Goal: Task Accomplishment & Management: Use online tool/utility

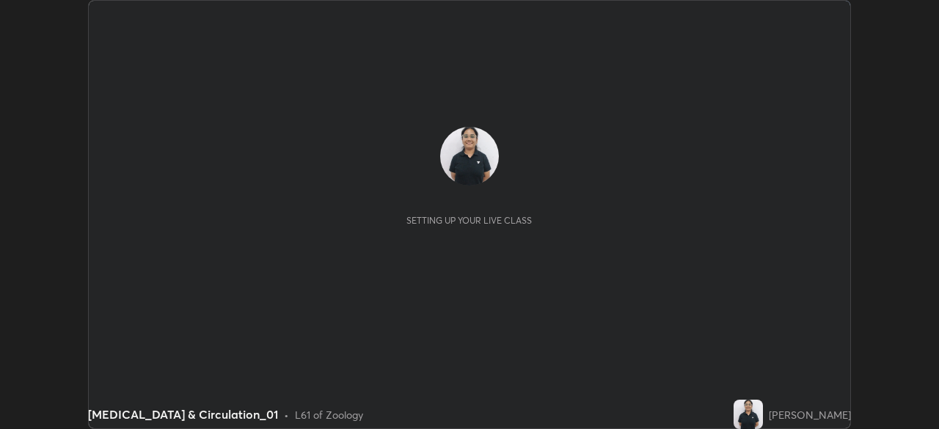
scroll to position [429, 938]
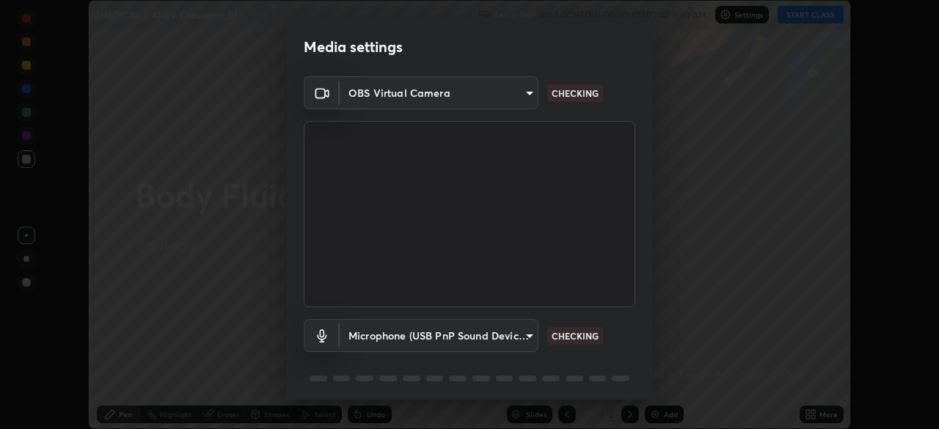
type input "55598c20c3627f74fde2fa62c56176c6afd958eb63f7086a397ce1464aa3371d"
type input "8978167cc43bbe15643b5c1650d15191c1591088b9b21ab250a75ec132c1516a"
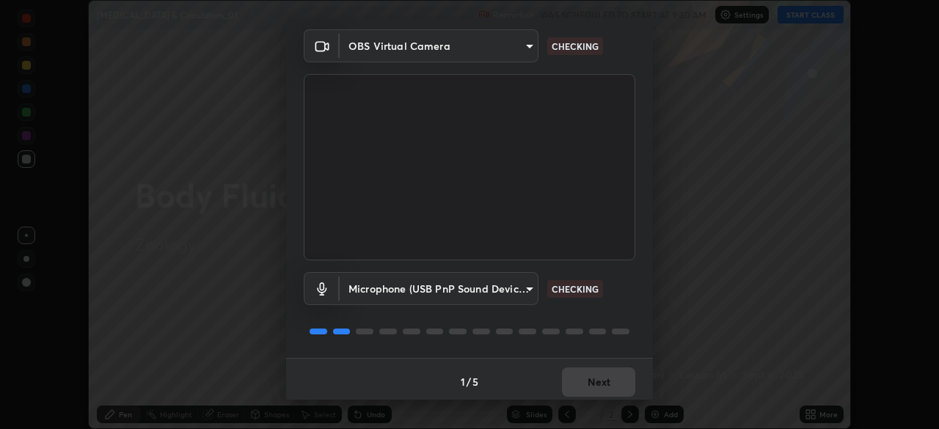
scroll to position [51, 0]
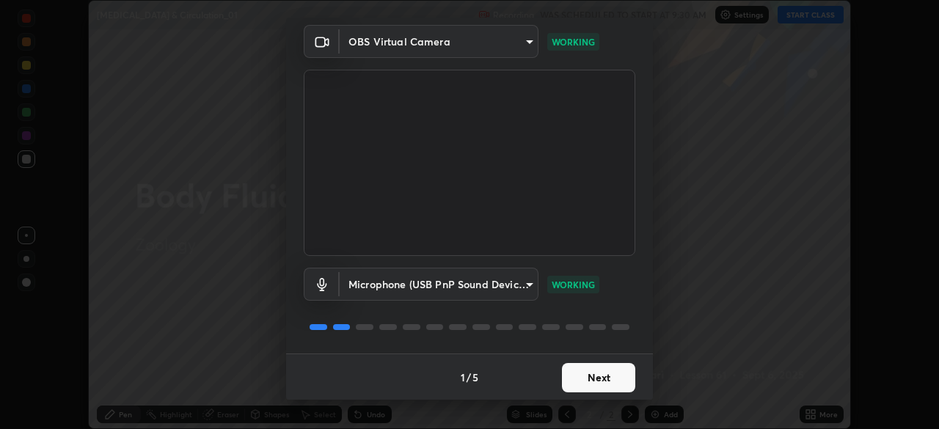
click at [587, 375] on button "Next" at bounding box center [598, 377] width 73 height 29
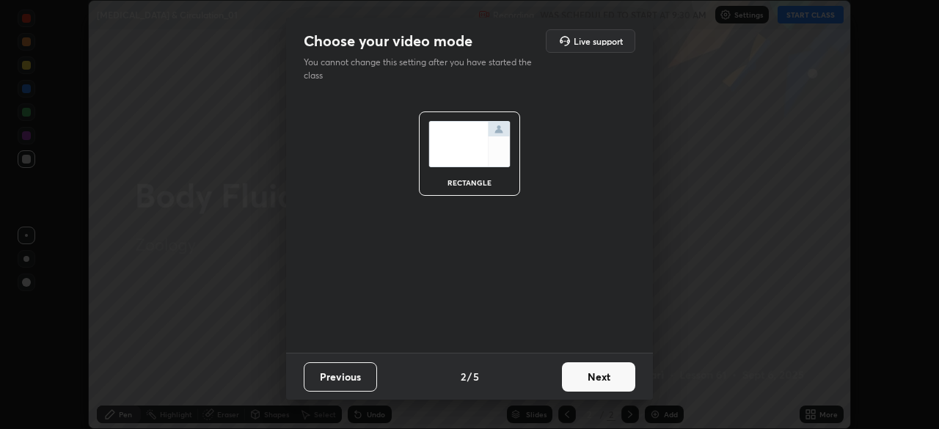
click at [590, 376] on button "Next" at bounding box center [598, 376] width 73 height 29
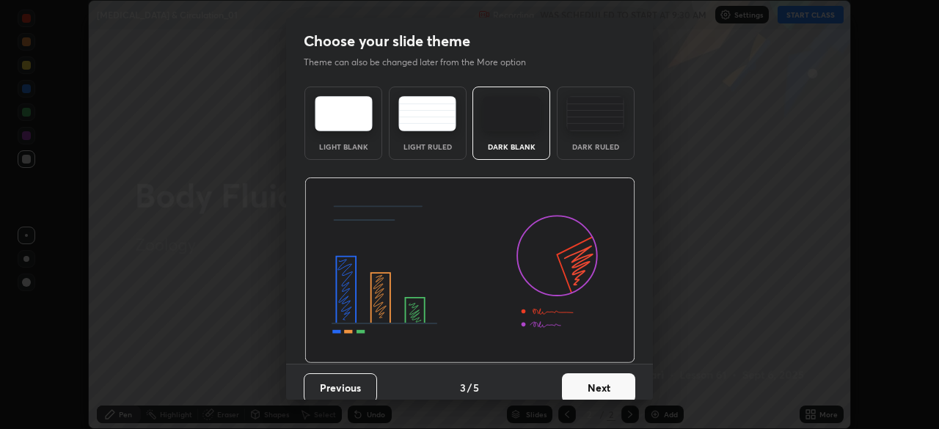
click at [583, 150] on div "Dark Ruled" at bounding box center [595, 146] width 59 height 7
click at [587, 389] on button "Next" at bounding box center [598, 387] width 73 height 29
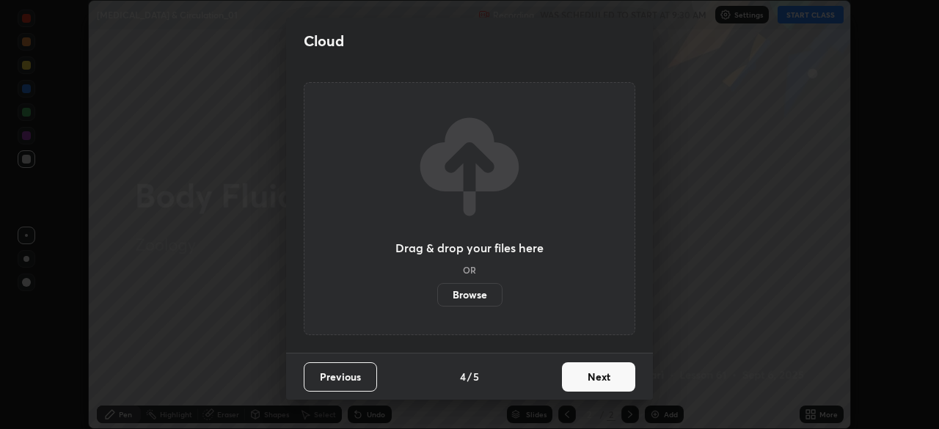
click at [584, 387] on button "Next" at bounding box center [598, 376] width 73 height 29
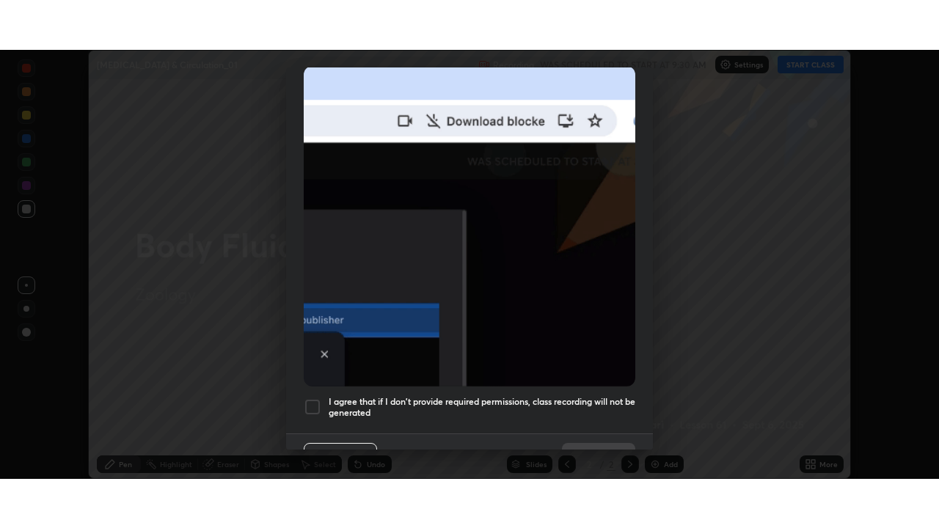
scroll to position [351, 0]
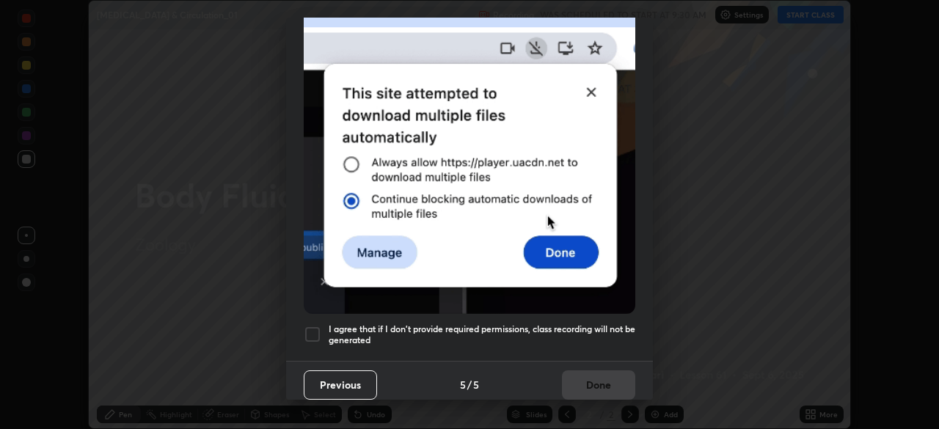
click at [316, 333] on div at bounding box center [313, 335] width 18 height 18
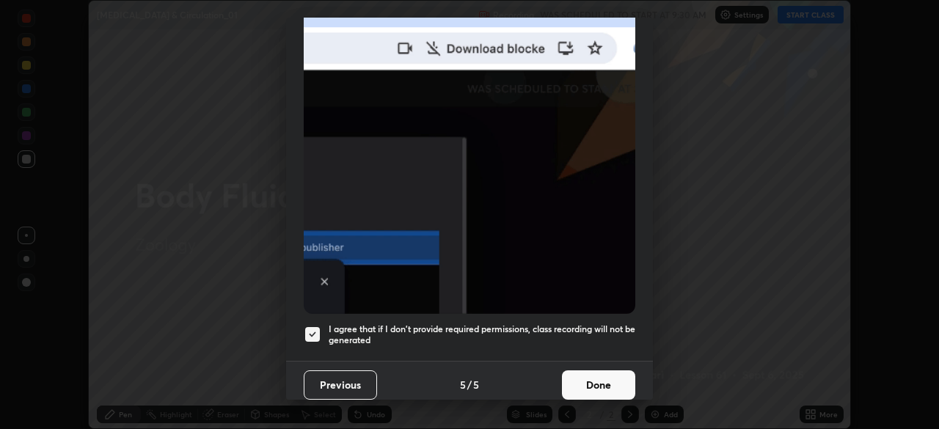
click at [597, 379] on button "Done" at bounding box center [598, 385] width 73 height 29
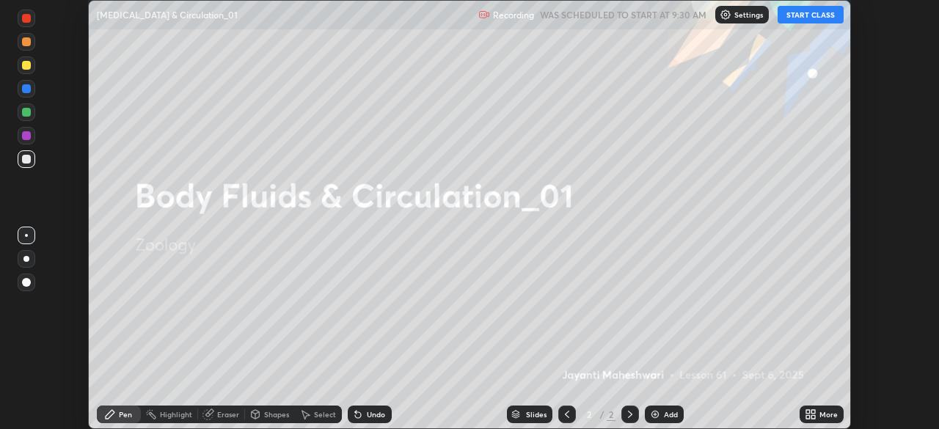
click at [804, 16] on button "START CLASS" at bounding box center [811, 15] width 66 height 18
click at [823, 415] on div "More" at bounding box center [829, 414] width 18 height 7
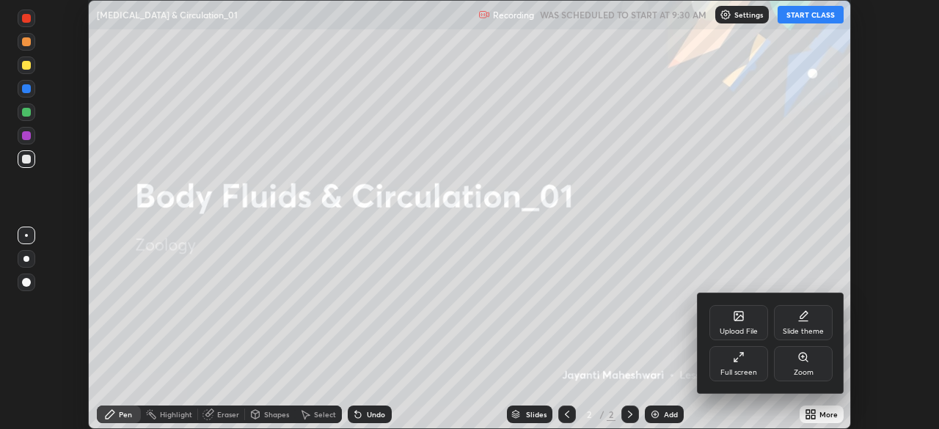
click at [751, 365] on div "Full screen" at bounding box center [739, 363] width 59 height 35
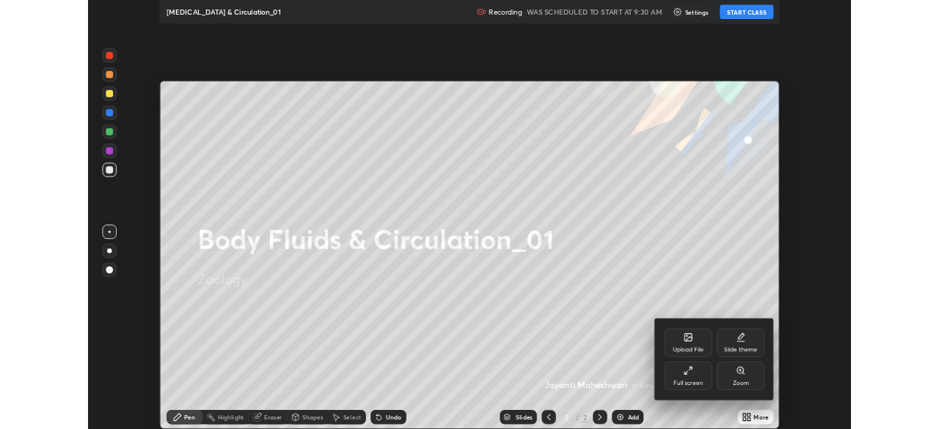
scroll to position [528, 939]
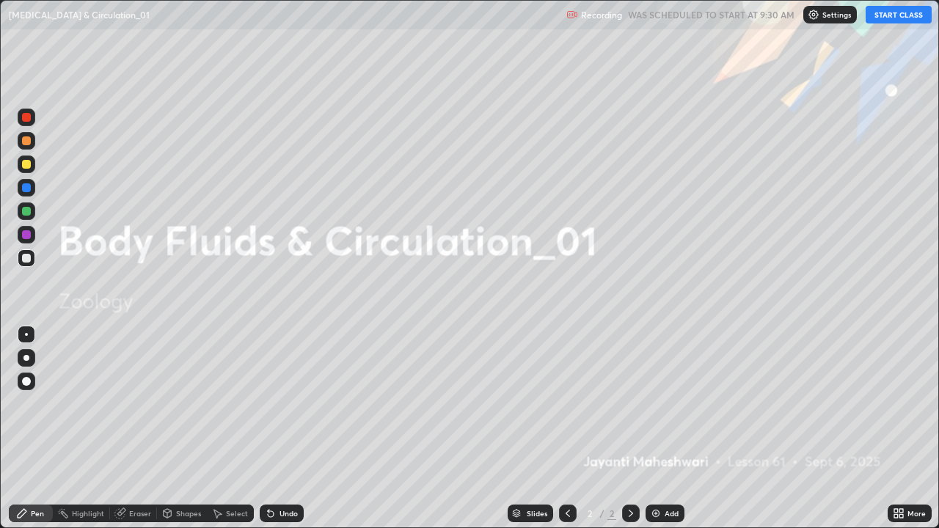
click at [665, 428] on div "Add" at bounding box center [672, 513] width 14 height 7
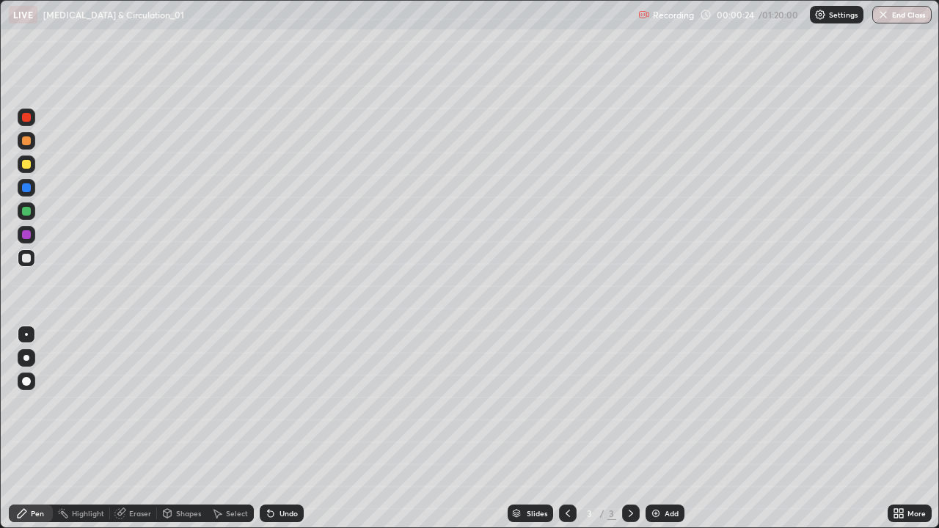
click at [172, 428] on div "Shapes" at bounding box center [182, 514] width 50 height 18
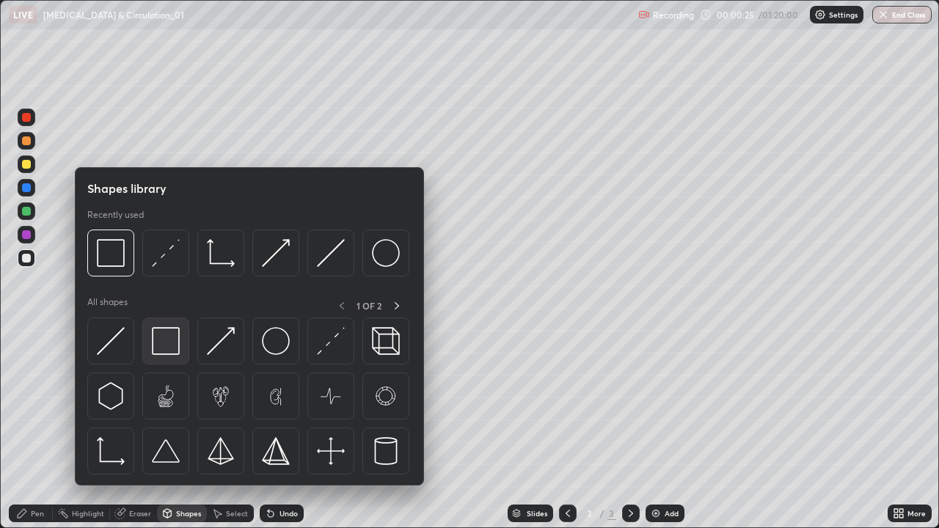
click at [167, 346] on img at bounding box center [166, 341] width 28 height 28
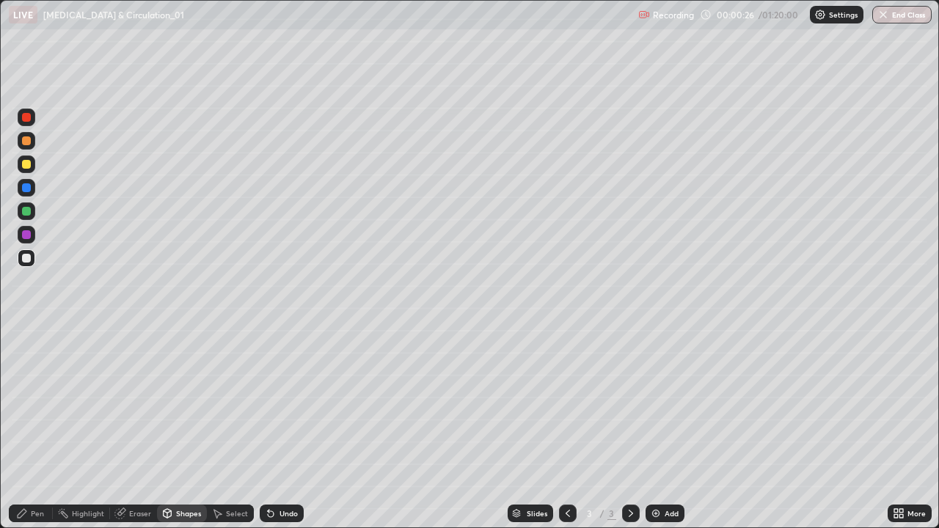
click at [34, 428] on div "Pen" at bounding box center [37, 513] width 13 height 7
click at [32, 358] on div at bounding box center [27, 358] width 18 height 18
click at [30, 379] on div at bounding box center [26, 381] width 9 height 9
click at [181, 428] on div "Shapes" at bounding box center [182, 514] width 50 height 18
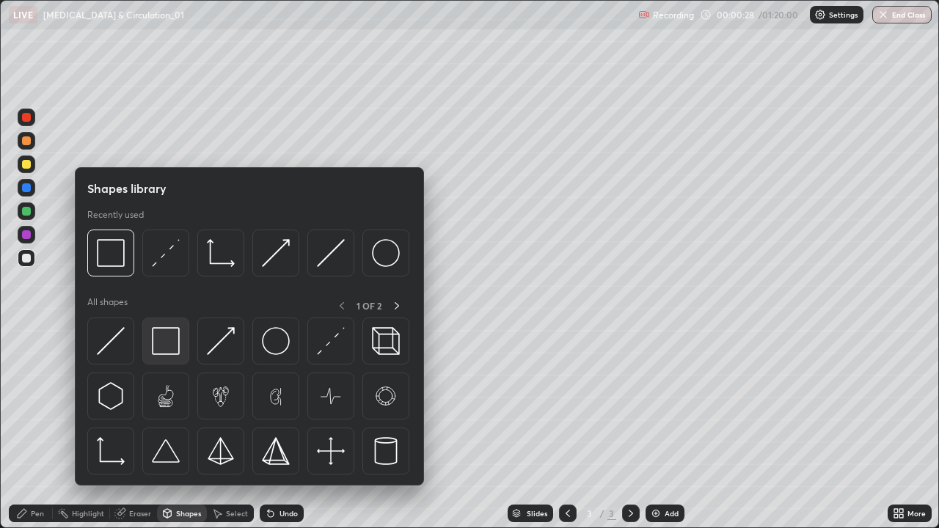
click at [164, 340] on img at bounding box center [166, 341] width 28 height 28
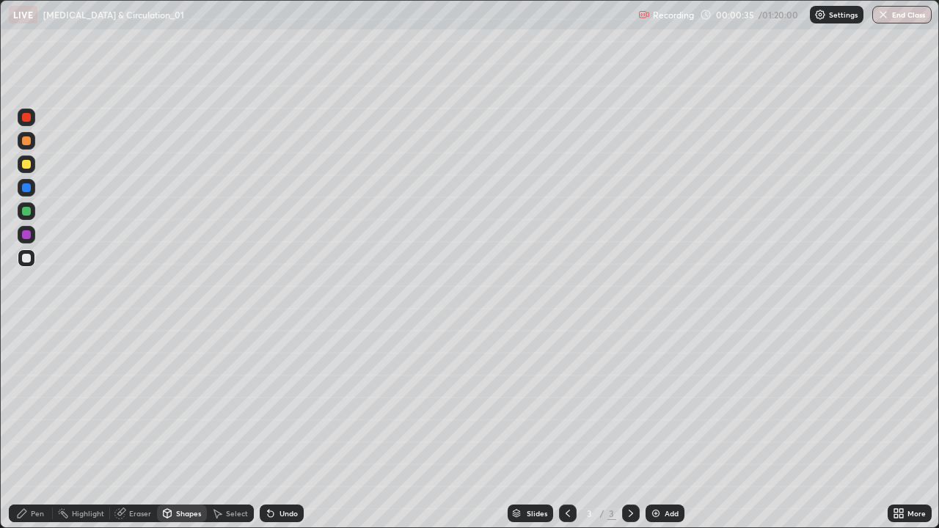
click at [34, 212] on div at bounding box center [27, 212] width 18 height 18
click at [32, 428] on div "Pen" at bounding box center [37, 513] width 13 height 7
click at [26, 164] on div at bounding box center [26, 164] width 9 height 9
click at [652, 428] on img at bounding box center [656, 514] width 12 height 12
click at [26, 213] on div at bounding box center [26, 211] width 9 height 9
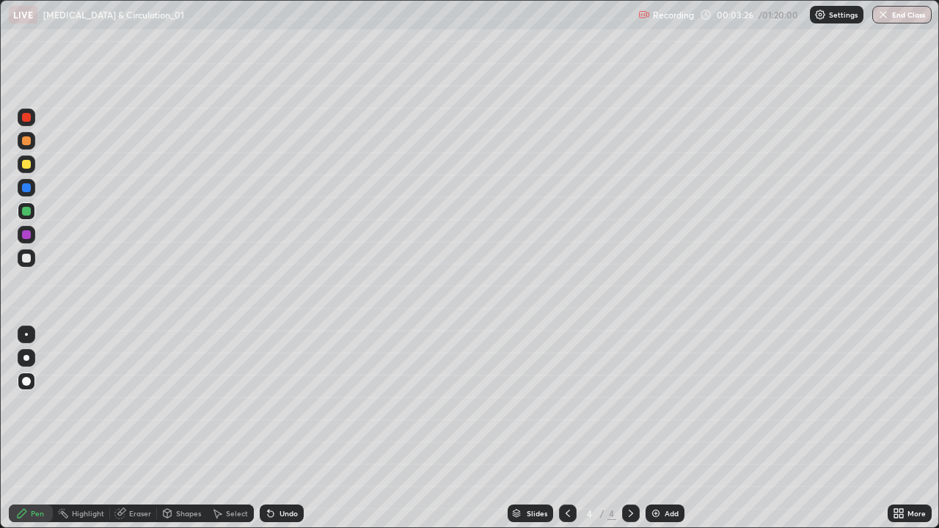
click at [27, 258] on div at bounding box center [26, 258] width 9 height 9
click at [269, 428] on icon at bounding box center [271, 514] width 6 height 6
click at [276, 428] on div "Undo" at bounding box center [282, 514] width 44 height 18
click at [280, 428] on div "Undo" at bounding box center [289, 513] width 18 height 7
click at [28, 351] on div at bounding box center [27, 358] width 18 height 18
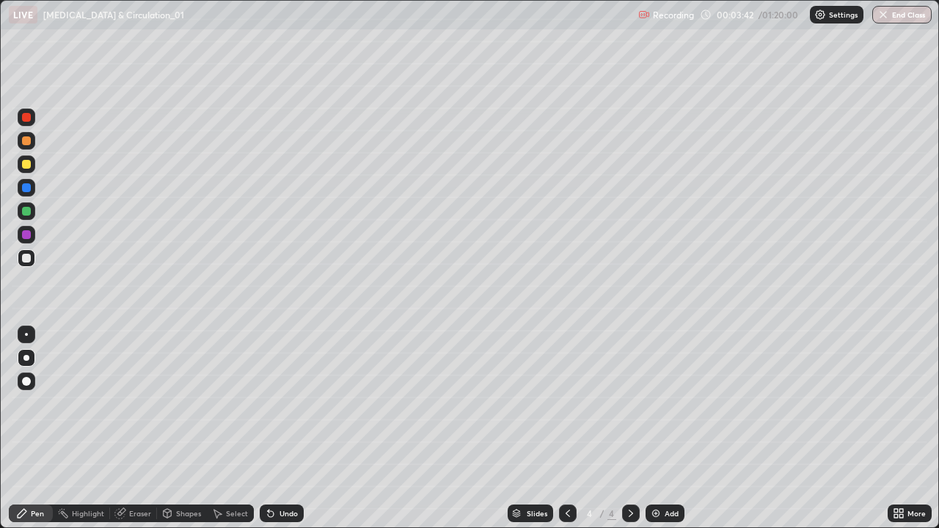
click at [29, 214] on div at bounding box center [26, 211] width 9 height 9
click at [33, 257] on div at bounding box center [27, 258] width 18 height 18
click at [23, 214] on div at bounding box center [26, 211] width 9 height 9
click at [23, 164] on div at bounding box center [26, 164] width 9 height 9
click at [566, 428] on icon at bounding box center [568, 514] width 12 height 12
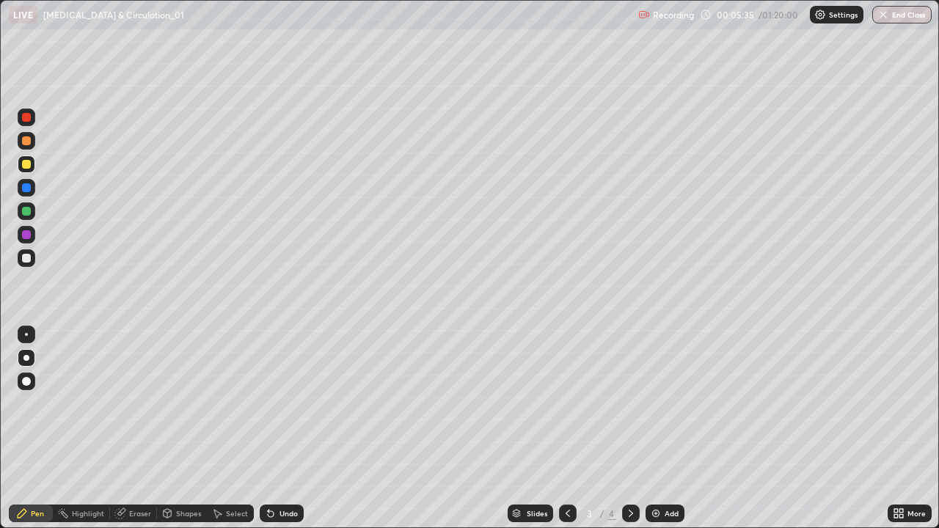
click at [26, 261] on div at bounding box center [26, 258] width 9 height 9
click at [26, 212] on div at bounding box center [26, 211] width 9 height 9
click at [630, 428] on icon at bounding box center [631, 514] width 12 height 12
click at [172, 428] on icon at bounding box center [167, 514] width 12 height 12
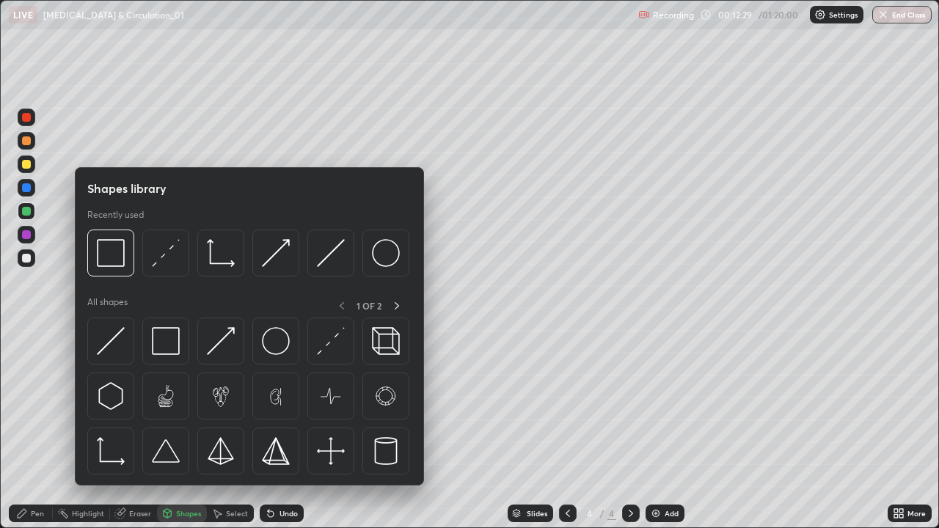
click at [134, 428] on div "Eraser" at bounding box center [140, 513] width 22 height 7
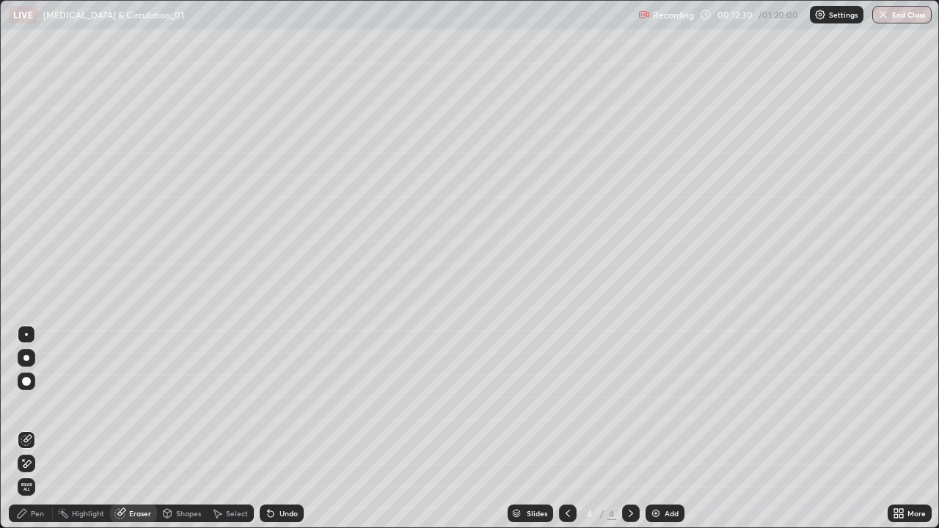
click at [28, 428] on icon at bounding box center [27, 464] width 12 height 12
click at [26, 428] on icon at bounding box center [22, 514] width 12 height 12
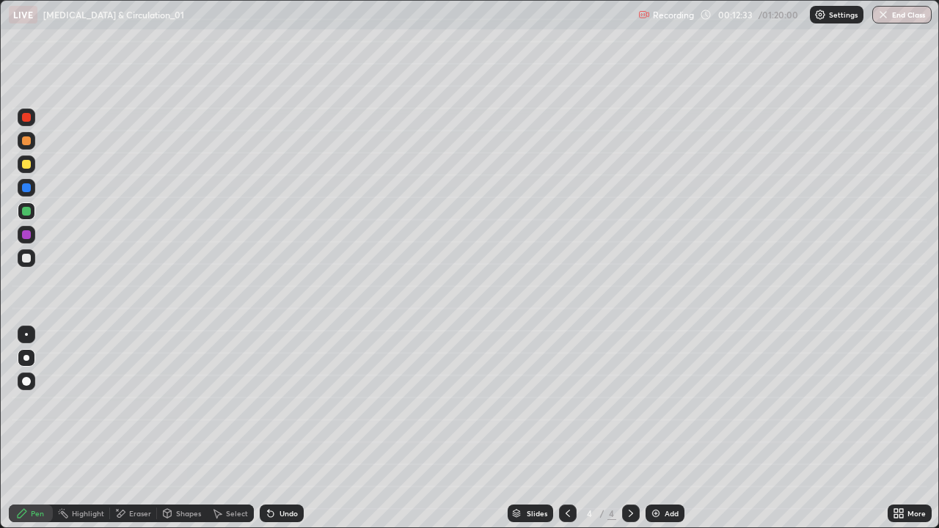
click at [29, 166] on div at bounding box center [26, 164] width 9 height 9
click at [25, 258] on div at bounding box center [26, 258] width 9 height 9
click at [232, 428] on div "Select" at bounding box center [237, 513] width 22 height 7
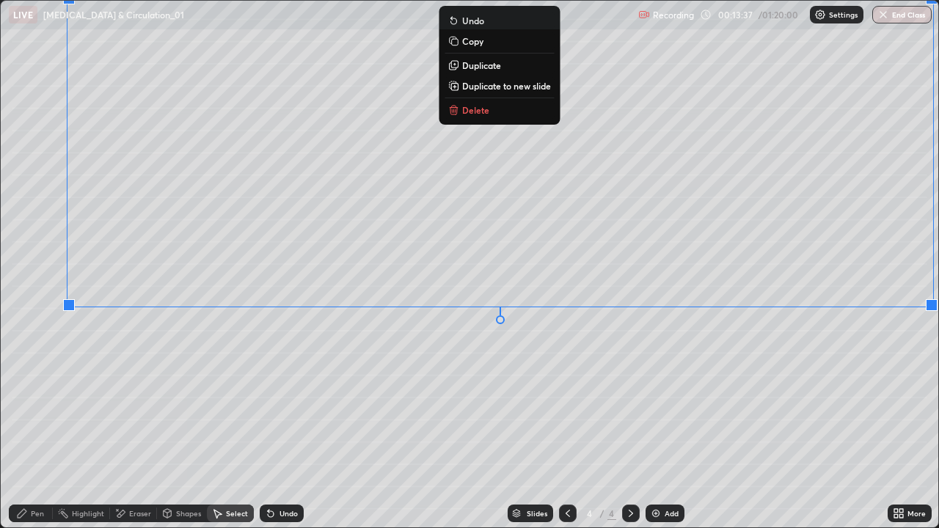
click at [697, 379] on div "0 ° Undo Copy Duplicate Duplicate to new slide Delete" at bounding box center [470, 265] width 938 height 528
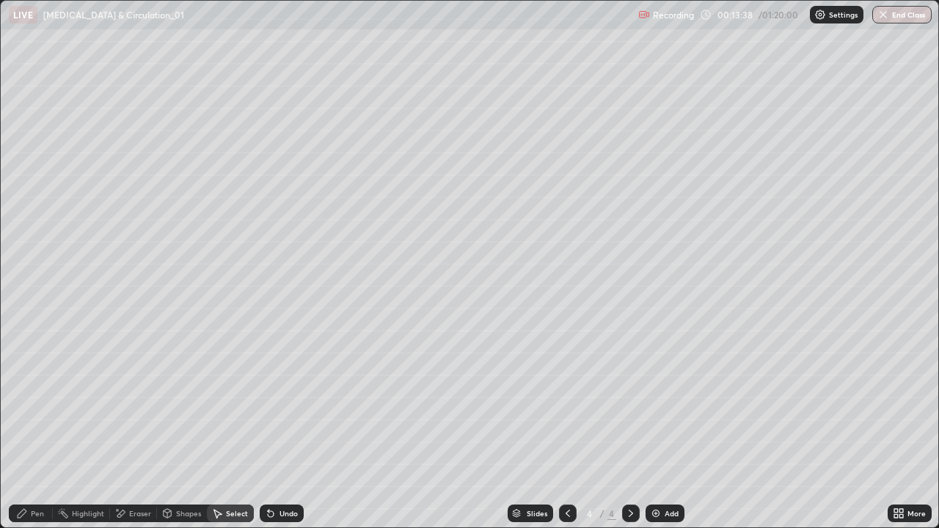
click at [37, 428] on div "Pen" at bounding box center [31, 514] width 44 height 18
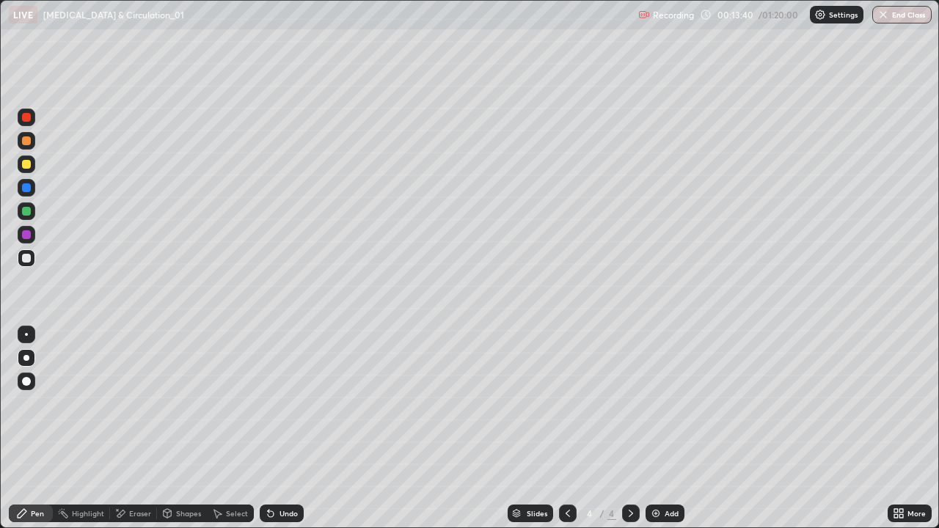
click at [908, 428] on div "More" at bounding box center [917, 513] width 18 height 7
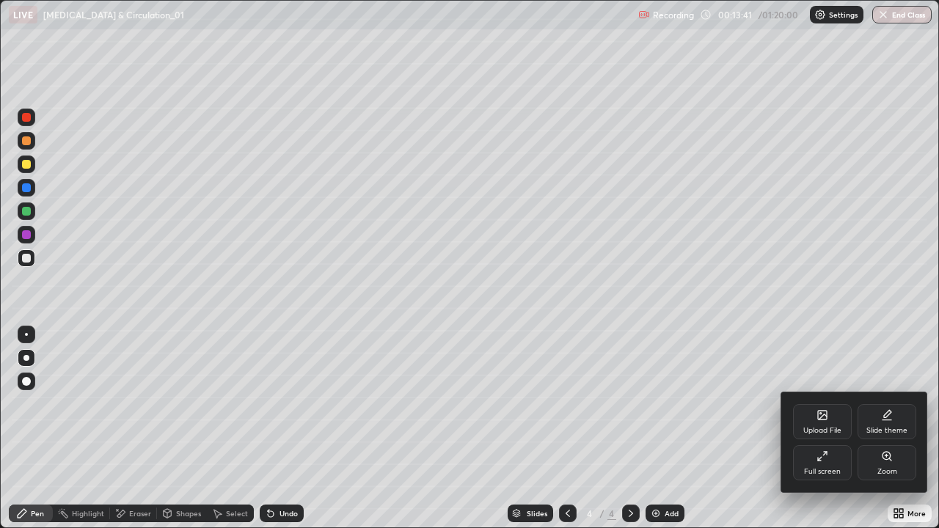
click at [828, 428] on icon at bounding box center [823, 457] width 12 height 12
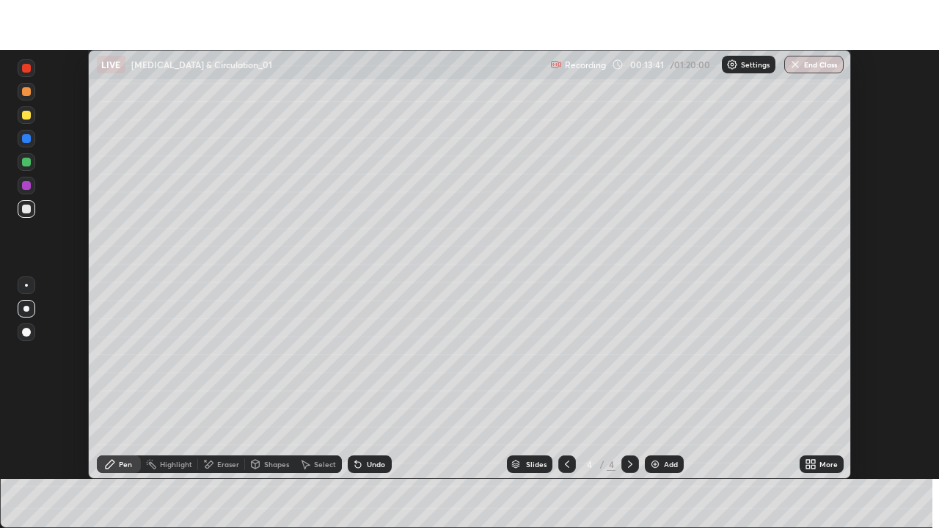
scroll to position [72943, 72434]
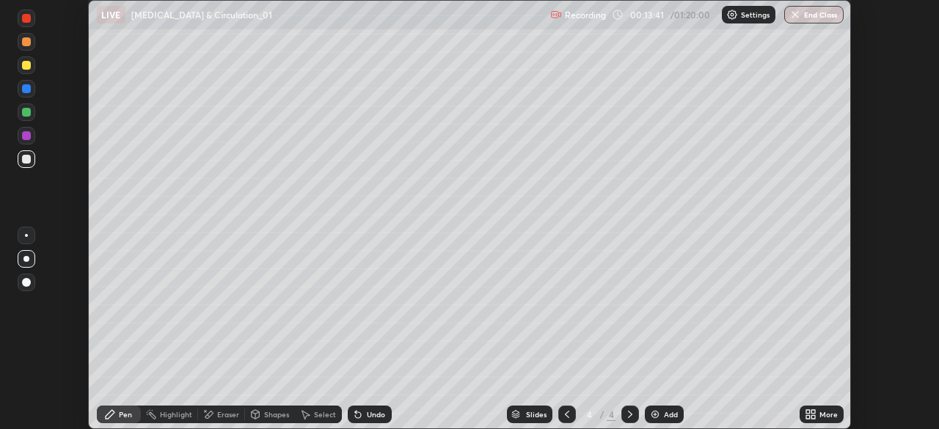
click at [825, 417] on div "More" at bounding box center [829, 414] width 18 height 7
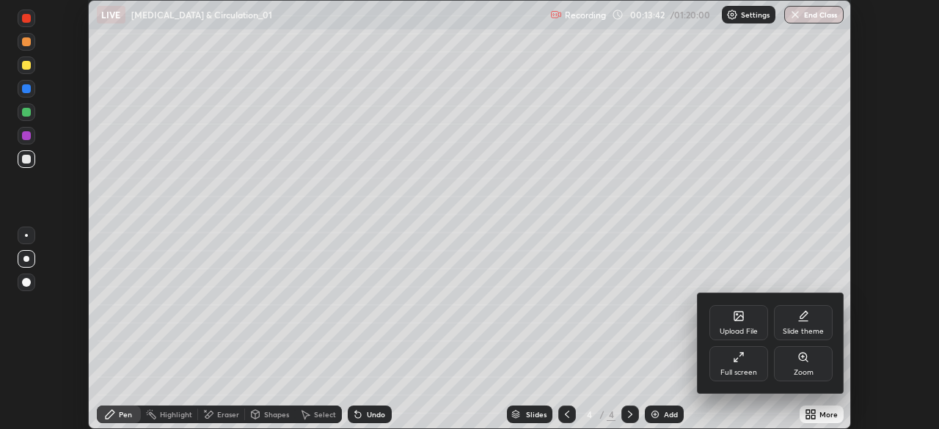
click at [734, 368] on div "Full screen" at bounding box center [739, 363] width 59 height 35
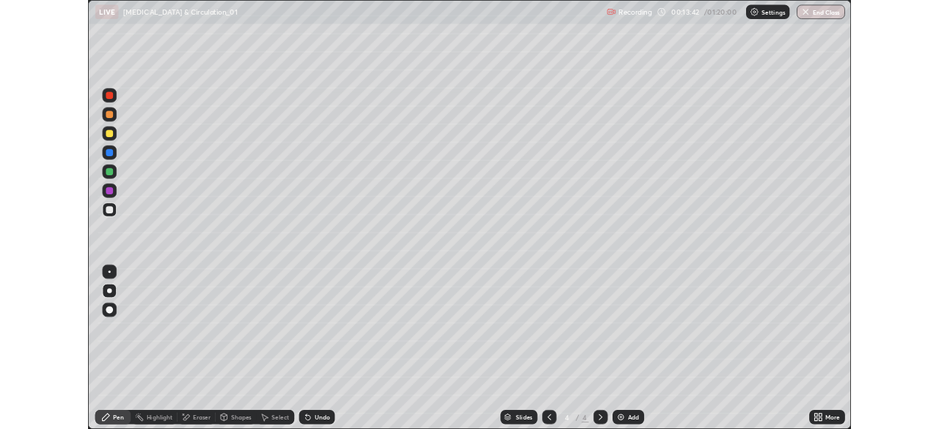
scroll to position [528, 939]
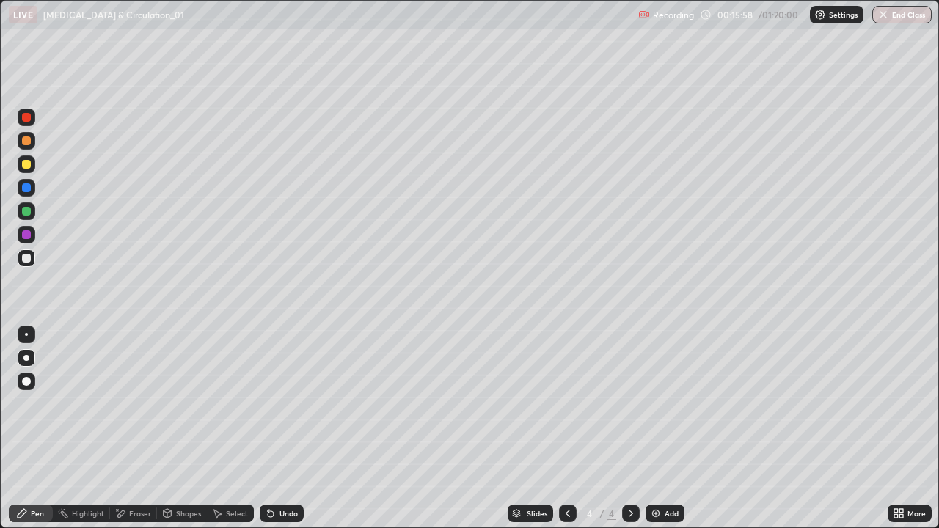
click at [32, 123] on div at bounding box center [27, 118] width 18 height 18
click at [650, 428] on img at bounding box center [656, 514] width 12 height 12
click at [280, 428] on div "Undo" at bounding box center [289, 513] width 18 height 7
click at [23, 384] on div at bounding box center [26, 381] width 9 height 9
click at [26, 264] on div at bounding box center [27, 258] width 18 height 18
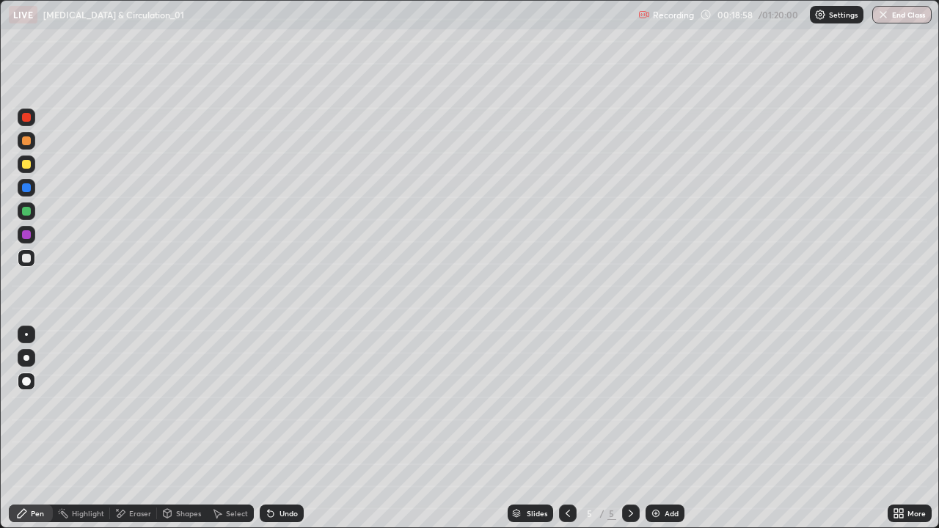
click at [32, 167] on div at bounding box center [27, 165] width 18 height 18
click at [25, 352] on div at bounding box center [27, 358] width 18 height 18
click at [27, 258] on div at bounding box center [26, 258] width 9 height 9
click at [26, 211] on div at bounding box center [26, 211] width 9 height 9
click at [26, 185] on div at bounding box center [26, 187] width 9 height 9
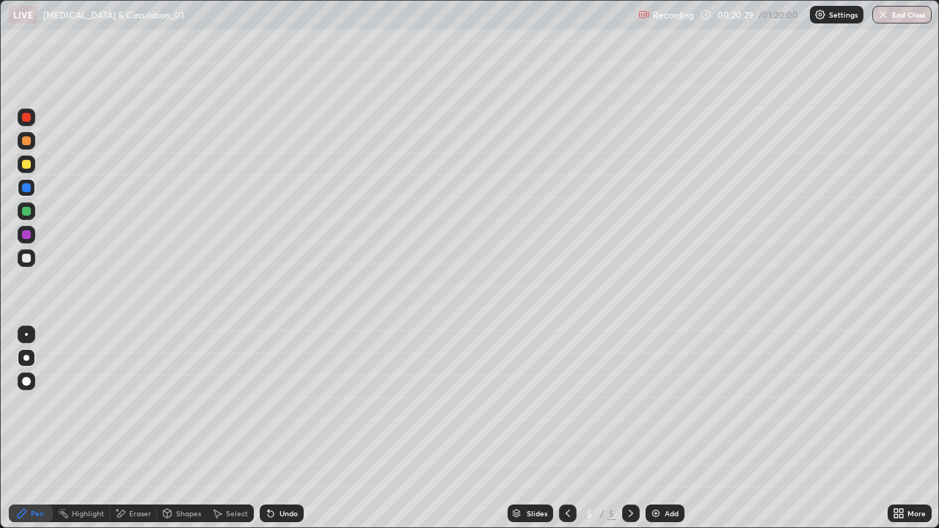
click at [24, 168] on div at bounding box center [26, 164] width 9 height 9
click at [29, 147] on div at bounding box center [27, 141] width 18 height 18
click at [0, 428] on div "Setting up your live class" at bounding box center [469, 264] width 939 height 528
click at [25, 213] on div at bounding box center [26, 211] width 9 height 9
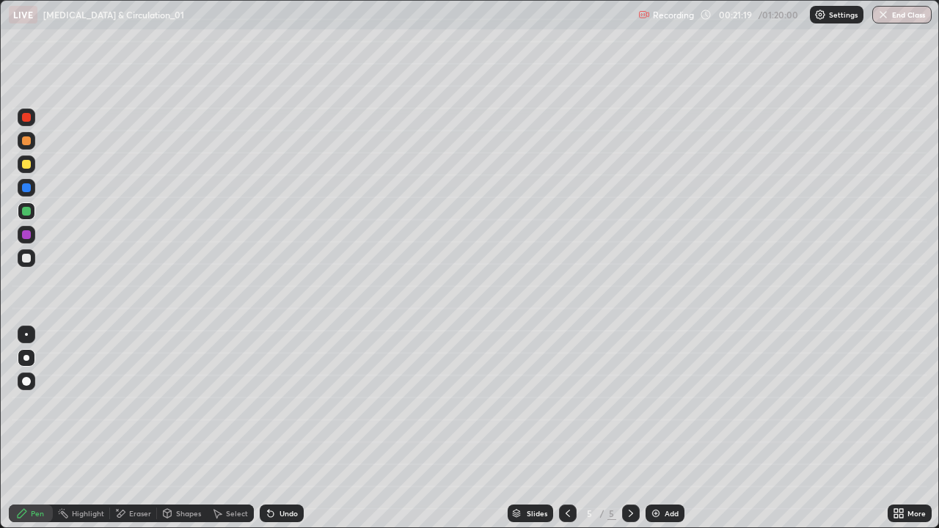
click at [26, 258] on div at bounding box center [26, 258] width 9 height 9
click at [662, 428] on div "Add" at bounding box center [665, 514] width 39 height 18
click at [28, 167] on div at bounding box center [26, 164] width 9 height 9
click at [125, 428] on icon at bounding box center [120, 514] width 12 height 12
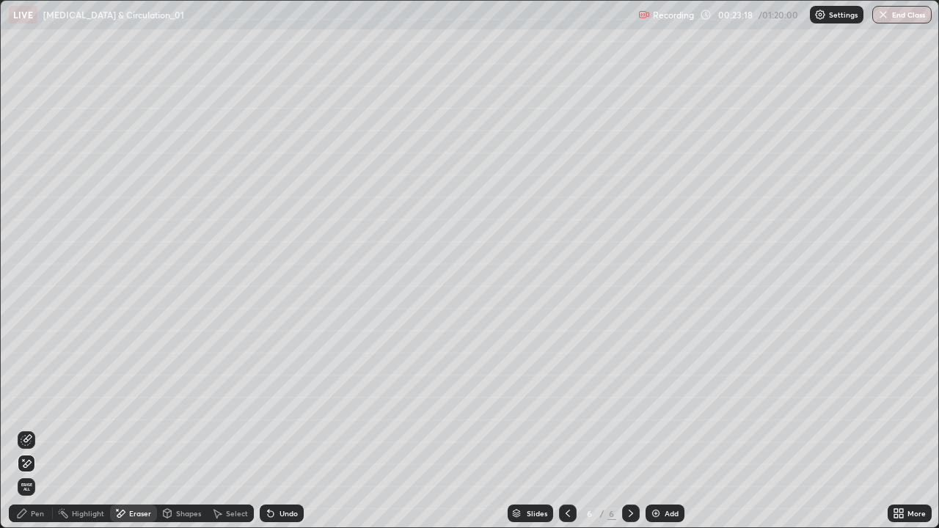
click at [29, 428] on icon at bounding box center [27, 440] width 12 height 12
click at [29, 428] on div "Pen" at bounding box center [31, 514] width 44 height 18
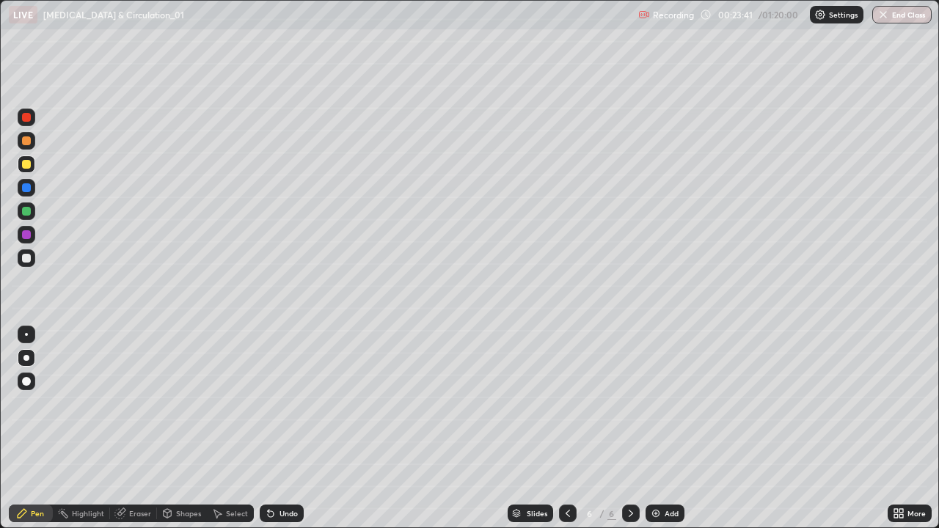
click at [32, 216] on div at bounding box center [27, 212] width 18 height 18
click at [28, 262] on div at bounding box center [26, 258] width 9 height 9
click at [657, 428] on img at bounding box center [656, 514] width 12 height 12
click at [122, 428] on icon at bounding box center [120, 514] width 10 height 10
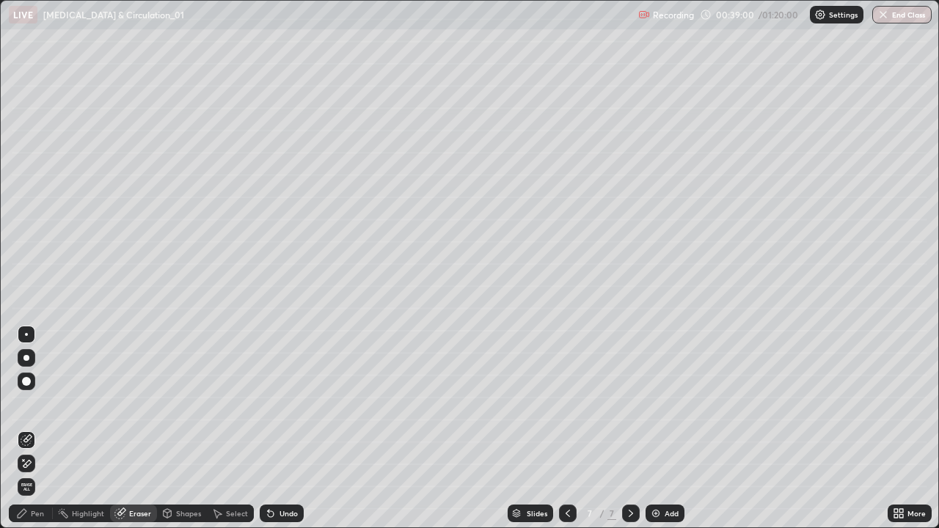
click at [23, 428] on icon at bounding box center [27, 463] width 8 height 7
click at [26, 428] on span "Erase all" at bounding box center [26, 487] width 16 height 9
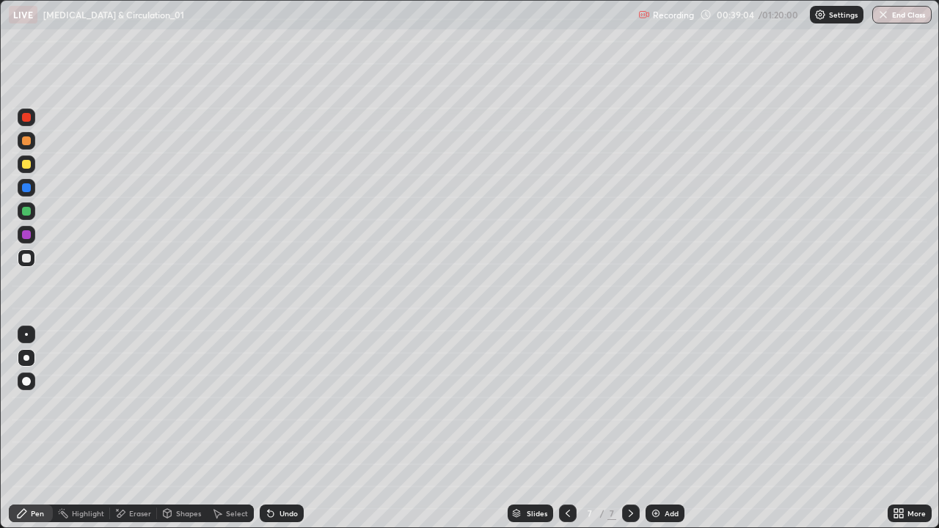
click at [566, 428] on icon at bounding box center [568, 514] width 12 height 12
click at [671, 428] on div "Add" at bounding box center [672, 513] width 14 height 7
click at [29, 166] on div at bounding box center [26, 164] width 9 height 9
click at [26, 212] on div at bounding box center [26, 211] width 9 height 9
click at [182, 428] on div "Shapes" at bounding box center [188, 513] width 25 height 7
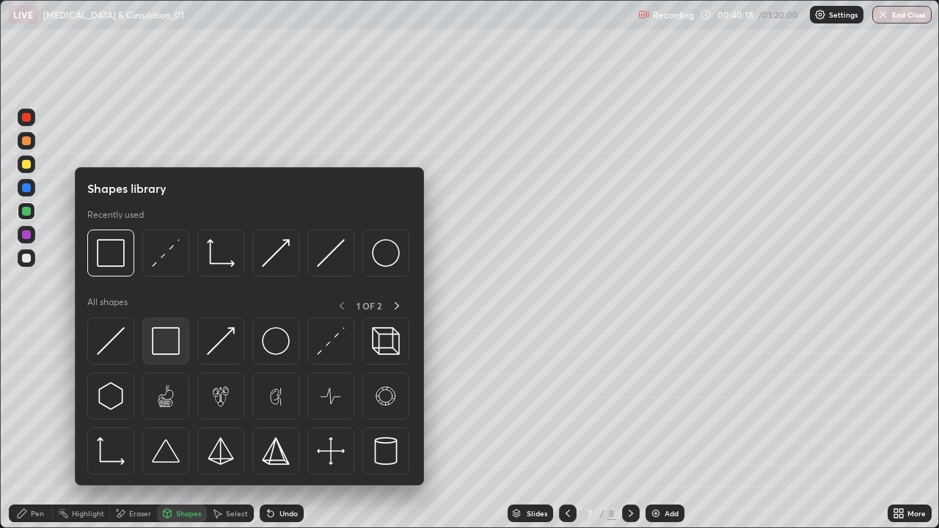
click at [172, 343] on img at bounding box center [166, 341] width 28 height 28
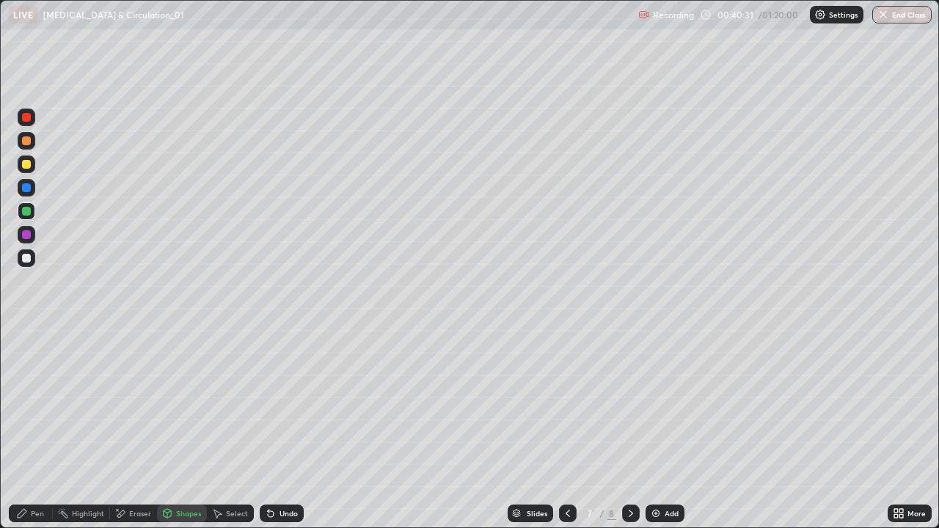
click at [27, 258] on div at bounding box center [26, 258] width 9 height 9
click at [28, 428] on icon at bounding box center [22, 514] width 12 height 12
click at [30, 167] on div at bounding box center [26, 164] width 9 height 9
click at [28, 257] on div at bounding box center [26, 258] width 9 height 9
click at [30, 164] on div at bounding box center [26, 164] width 9 height 9
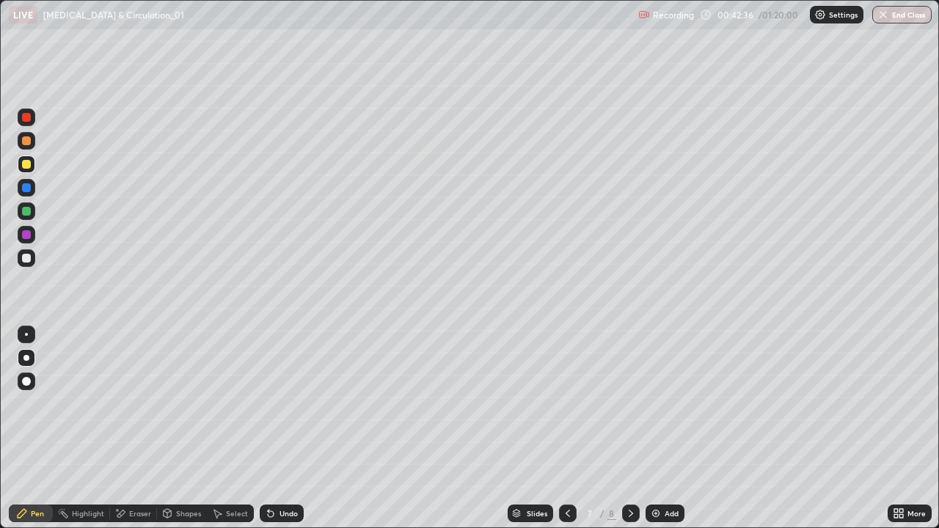
click at [29, 258] on div at bounding box center [26, 258] width 9 height 9
click at [280, 428] on div "Undo" at bounding box center [289, 513] width 18 height 7
click at [25, 235] on div at bounding box center [26, 234] width 9 height 9
click at [28, 214] on div at bounding box center [26, 211] width 9 height 9
click at [27, 260] on div at bounding box center [26, 258] width 9 height 9
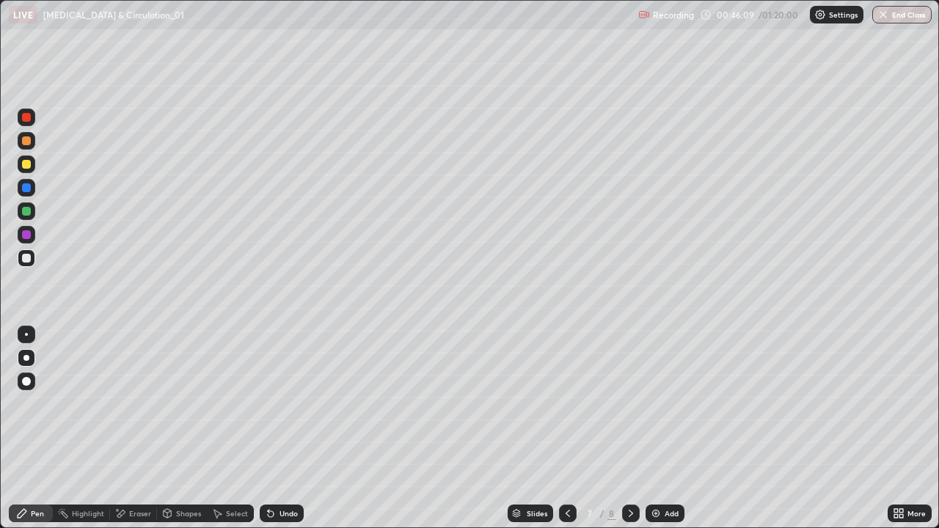
click at [276, 428] on div "Undo" at bounding box center [282, 514] width 44 height 18
click at [280, 428] on div "Undo" at bounding box center [289, 513] width 18 height 7
click at [656, 428] on img at bounding box center [656, 514] width 12 height 12
click at [30, 170] on div at bounding box center [27, 165] width 18 height 18
click at [28, 255] on div at bounding box center [26, 258] width 9 height 9
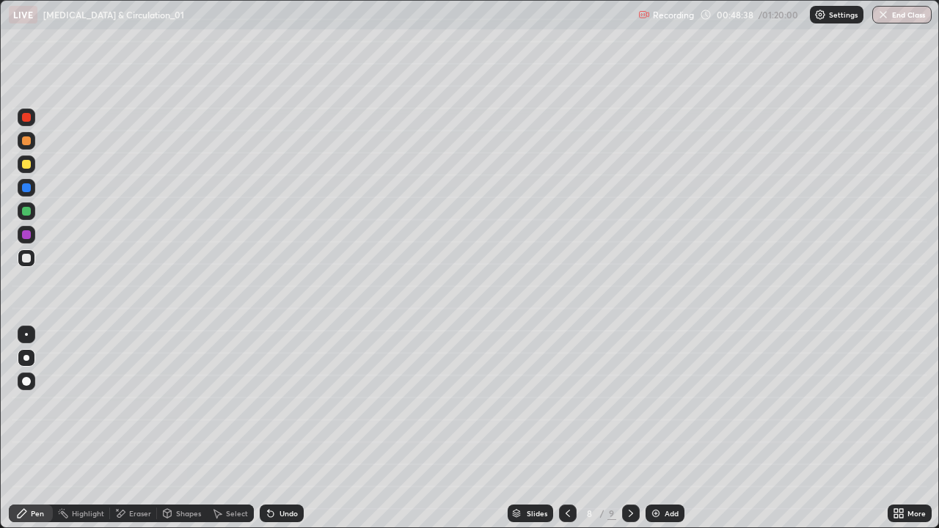
click at [28, 140] on div at bounding box center [26, 140] width 9 height 9
click at [25, 265] on div at bounding box center [27, 258] width 18 height 18
click at [280, 428] on div "Undo" at bounding box center [289, 513] width 18 height 7
click at [282, 428] on div "Undo" at bounding box center [282, 514] width 44 height 18
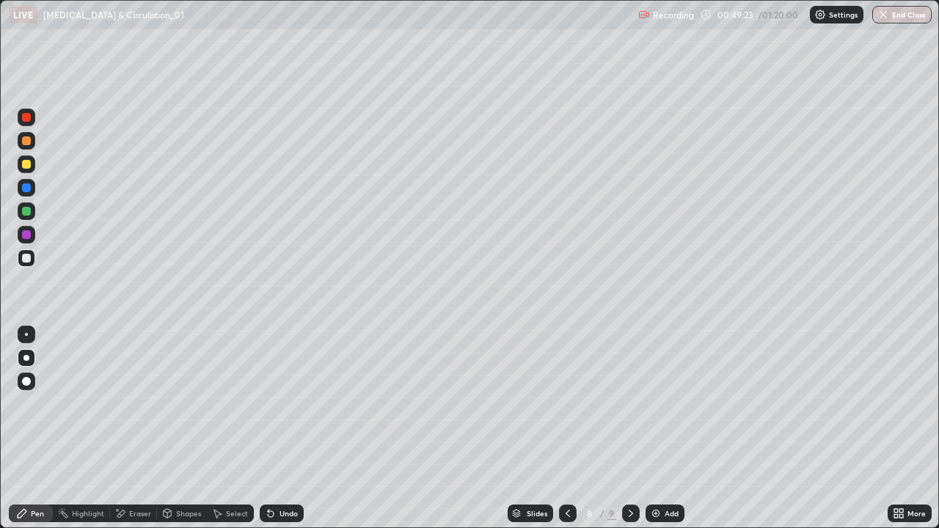
click at [30, 212] on div at bounding box center [26, 211] width 9 height 9
click at [662, 428] on div "Add" at bounding box center [665, 514] width 39 height 18
click at [26, 258] on div at bounding box center [26, 258] width 9 height 9
click at [87, 428] on div "Highlight" at bounding box center [88, 513] width 32 height 7
click at [29, 428] on icon at bounding box center [26, 462] width 7 height 7
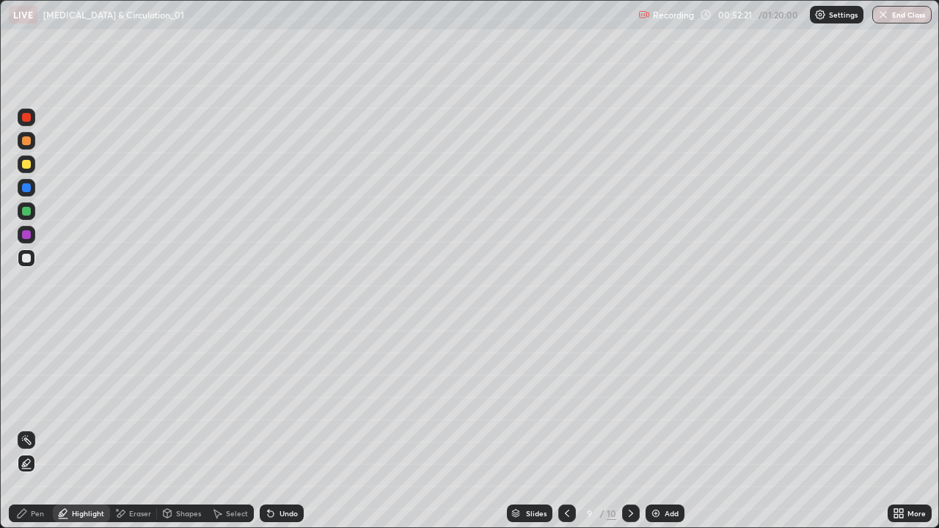
click at [28, 167] on div at bounding box center [26, 164] width 9 height 9
click at [26, 141] on div at bounding box center [26, 140] width 9 height 9
click at [28, 235] on div at bounding box center [26, 234] width 9 height 9
click at [32, 257] on div at bounding box center [27, 258] width 18 height 18
click at [280, 428] on div "Undo" at bounding box center [289, 513] width 18 height 7
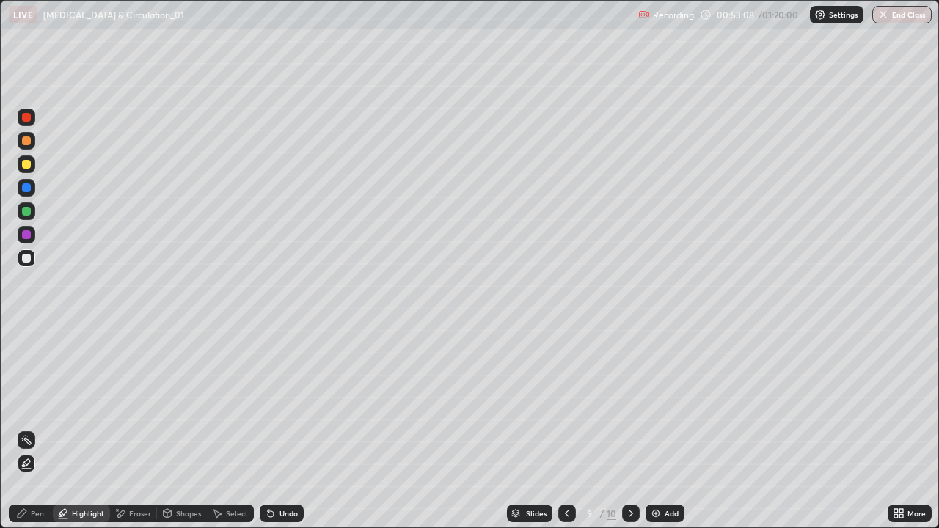
click at [29, 165] on div at bounding box center [26, 164] width 9 height 9
click at [28, 231] on div at bounding box center [26, 234] width 9 height 9
click at [27, 141] on div at bounding box center [26, 140] width 9 height 9
click at [224, 428] on div "Select" at bounding box center [230, 514] width 47 height 18
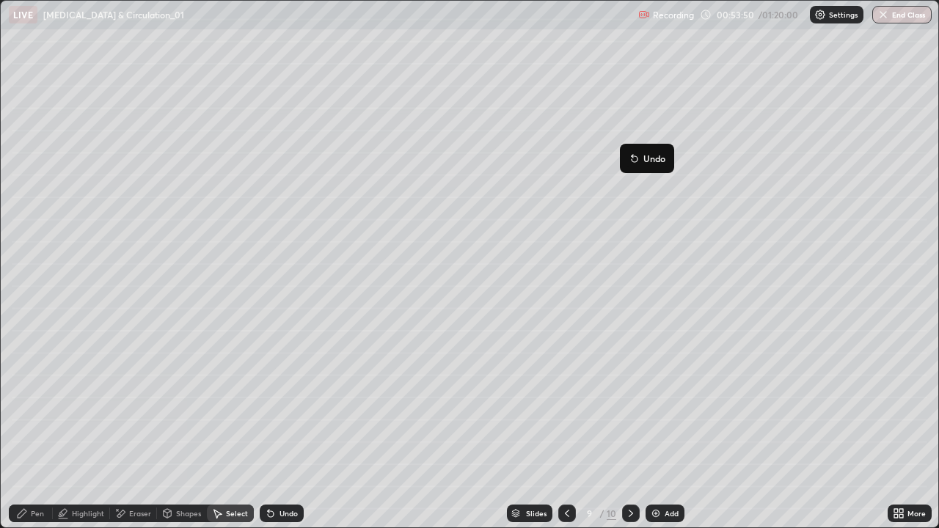
click at [678, 330] on div "0 ° Undo Copy Duplicate Duplicate to new slide Delete" at bounding box center [470, 265] width 938 height 528
click at [901, 428] on icon at bounding box center [902, 511] width 4 height 4
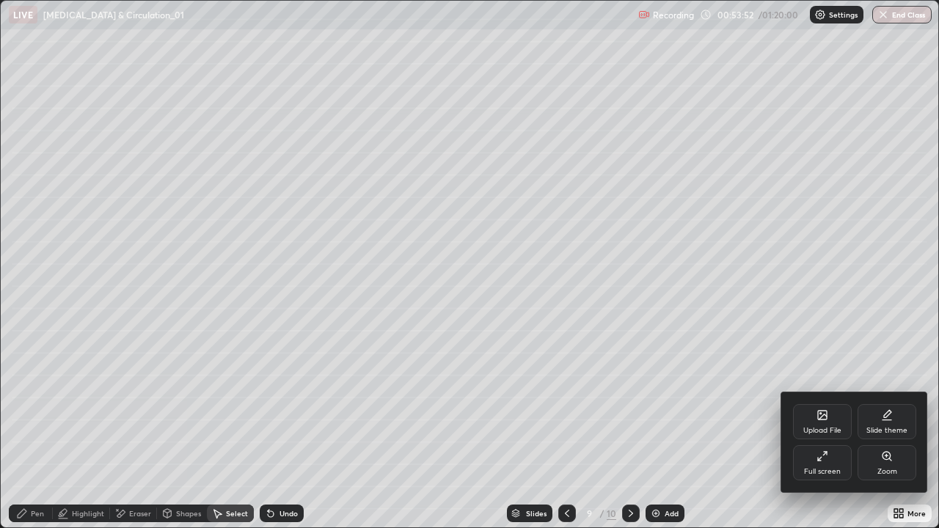
click at [837, 428] on div "Full screen" at bounding box center [822, 462] width 59 height 35
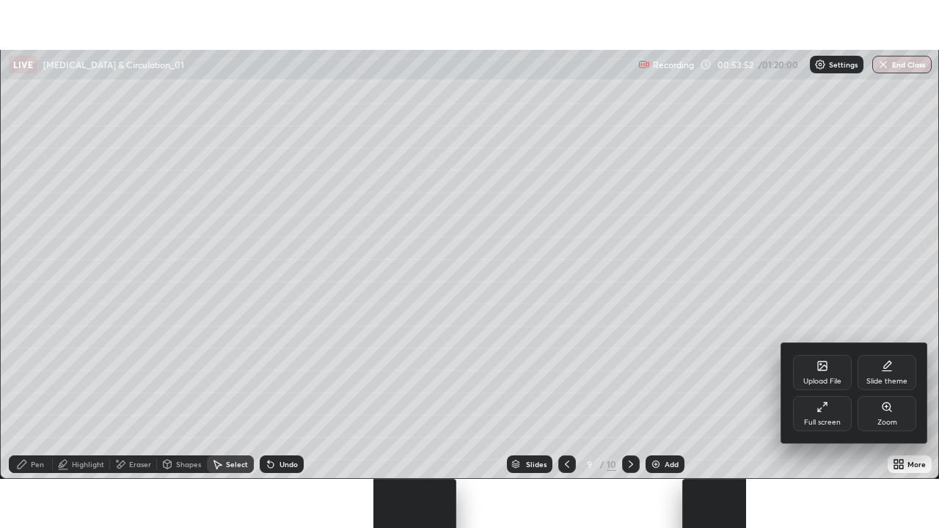
scroll to position [72943, 72434]
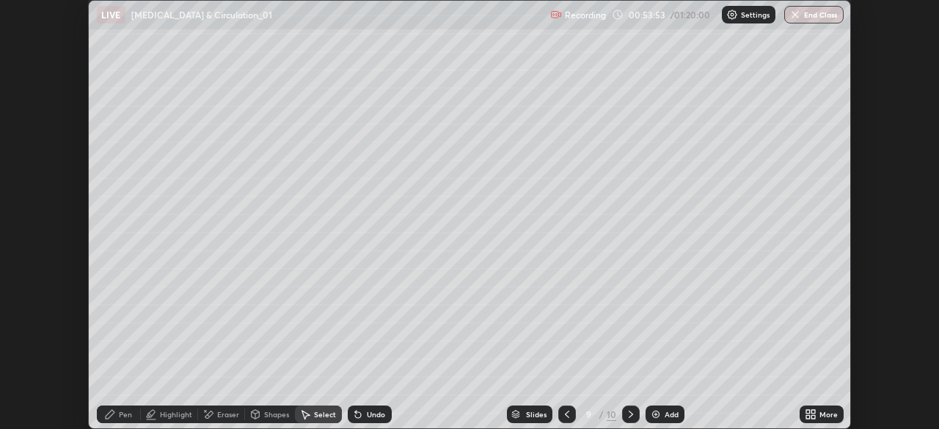
click at [824, 409] on div "More" at bounding box center [822, 415] width 44 height 18
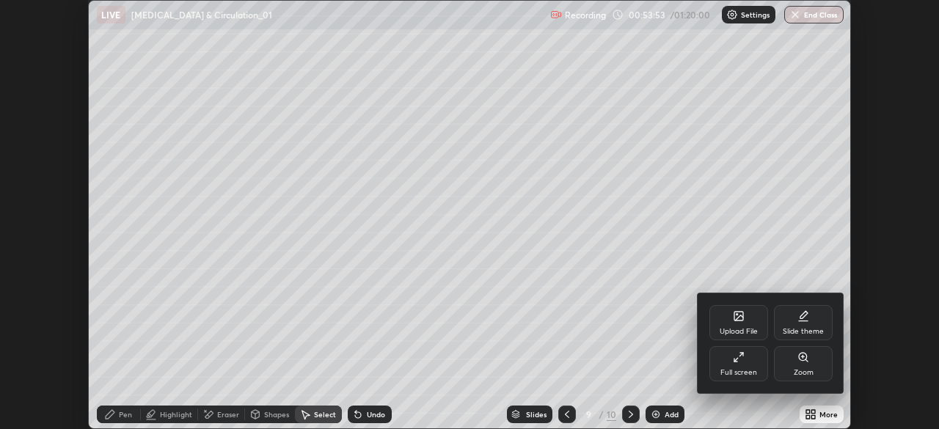
click at [735, 360] on icon at bounding box center [736, 360] width 4 height 4
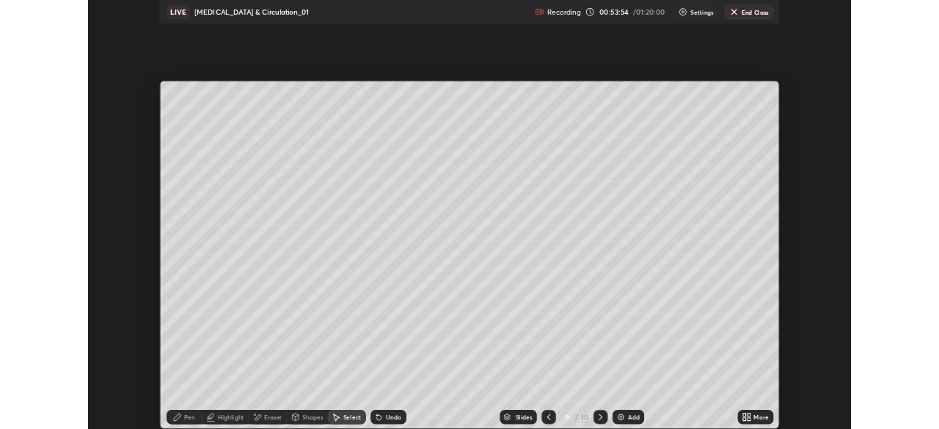
scroll to position [528, 939]
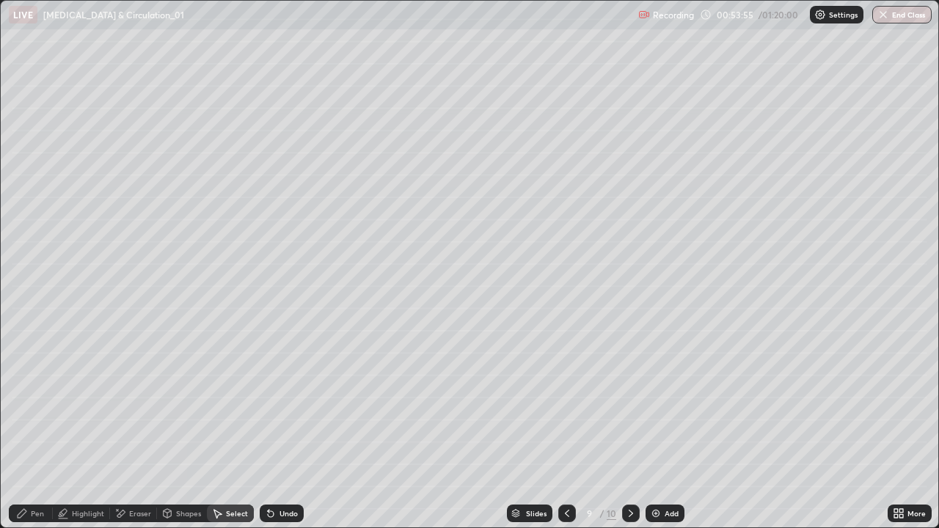
click at [34, 428] on div "Pen" at bounding box center [37, 513] width 13 height 7
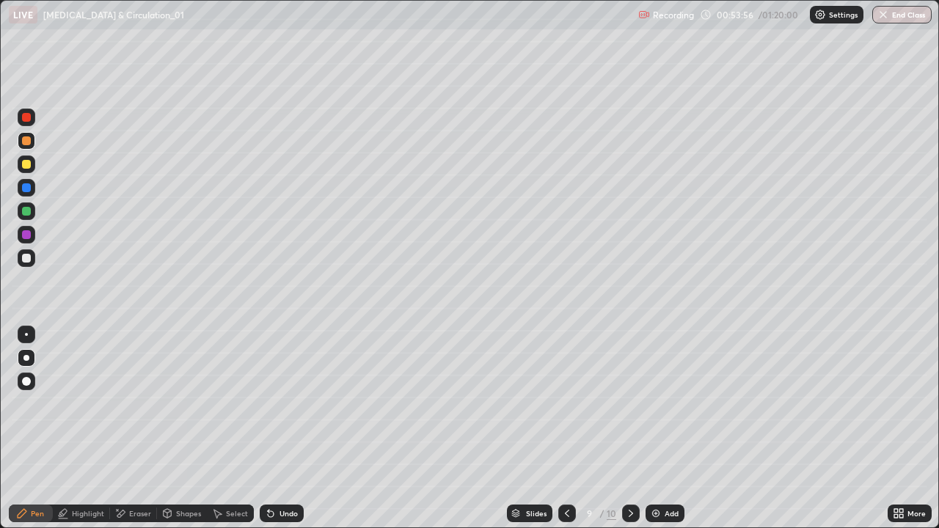
click at [29, 261] on div at bounding box center [26, 258] width 9 height 9
click at [26, 211] on div at bounding box center [26, 211] width 9 height 9
click at [28, 147] on div at bounding box center [27, 141] width 18 height 18
click at [282, 428] on div "Undo" at bounding box center [282, 514] width 44 height 18
click at [29, 236] on div at bounding box center [26, 234] width 9 height 9
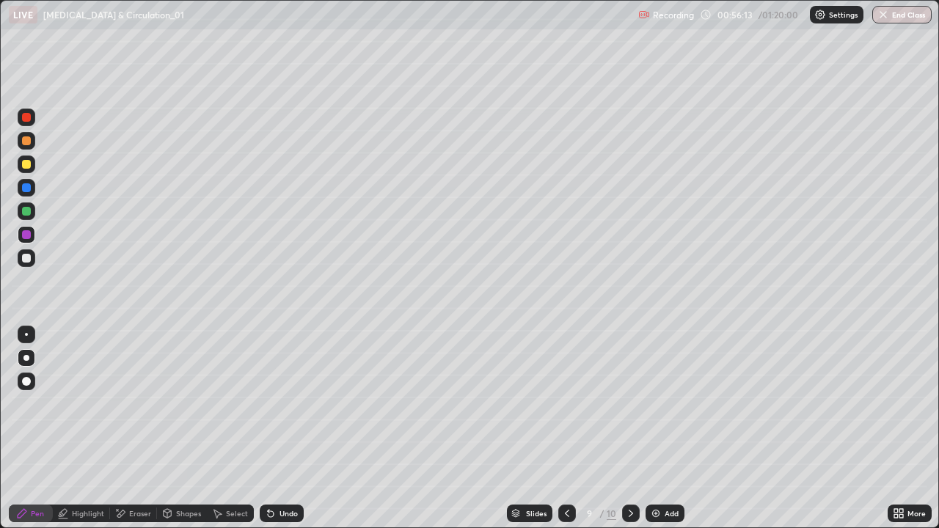
click at [28, 167] on div at bounding box center [26, 164] width 9 height 9
click at [32, 236] on div at bounding box center [27, 235] width 18 height 18
click at [30, 144] on div at bounding box center [26, 140] width 9 height 9
click at [280, 428] on div "Undo" at bounding box center [282, 514] width 44 height 18
click at [26, 258] on div at bounding box center [26, 258] width 9 height 9
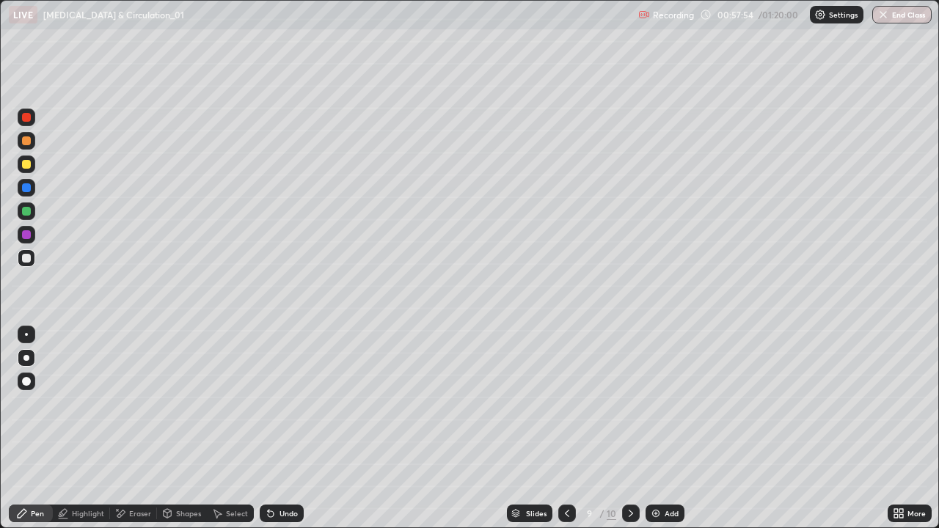
click at [28, 217] on div at bounding box center [27, 212] width 18 height 18
click at [566, 428] on icon at bounding box center [567, 514] width 12 height 12
click at [630, 428] on icon at bounding box center [631, 514] width 12 height 12
click at [29, 261] on div at bounding box center [26, 258] width 9 height 9
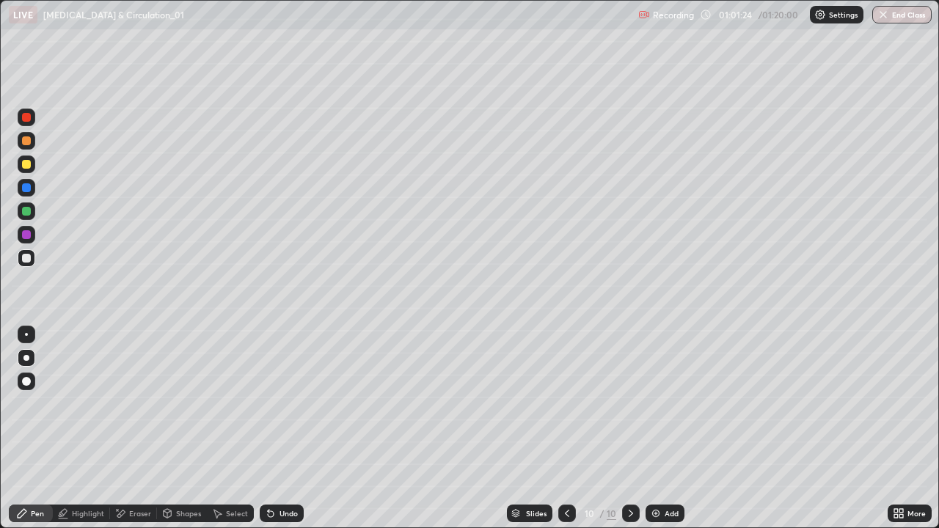
click at [566, 428] on icon at bounding box center [567, 513] width 4 height 7
click at [26, 170] on div at bounding box center [27, 165] width 18 height 18
click at [268, 428] on icon at bounding box center [271, 514] width 6 height 6
click at [24, 258] on div at bounding box center [26, 258] width 9 height 9
click at [29, 165] on div at bounding box center [26, 164] width 9 height 9
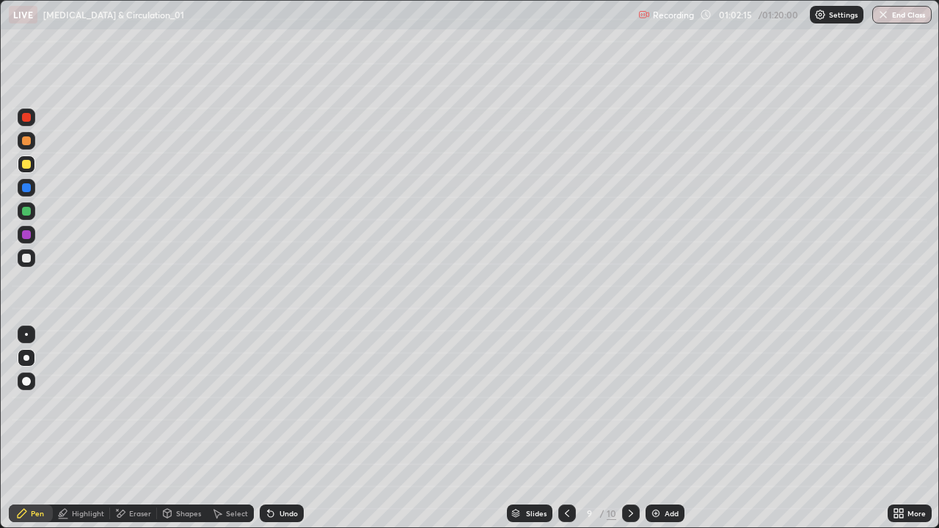
click at [26, 335] on div at bounding box center [26, 334] width 3 height 3
click at [26, 259] on div at bounding box center [26, 258] width 9 height 9
click at [661, 428] on div "Add" at bounding box center [665, 514] width 39 height 18
click at [28, 355] on div at bounding box center [26, 358] width 6 height 6
click at [27, 213] on div at bounding box center [26, 211] width 9 height 9
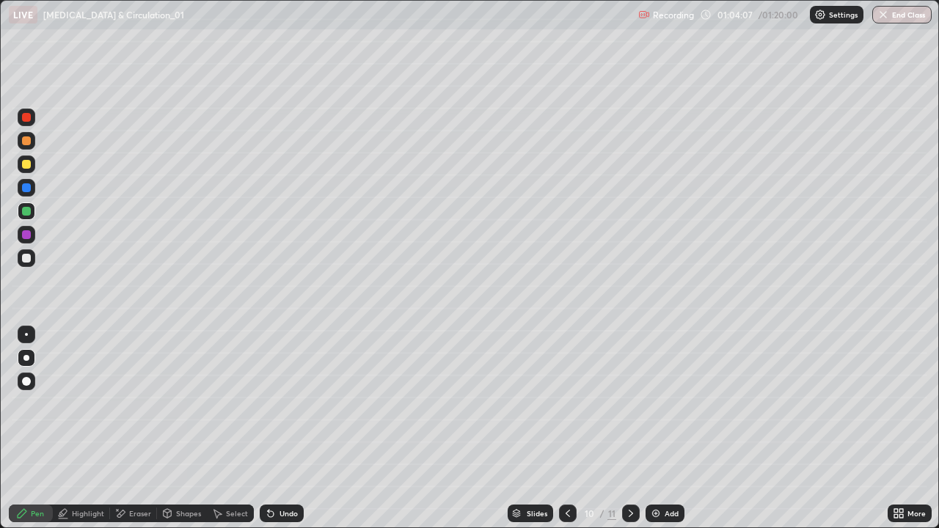
click at [29, 258] on div at bounding box center [26, 258] width 9 height 9
click at [28, 186] on div at bounding box center [26, 187] width 9 height 9
click at [32, 261] on div at bounding box center [27, 258] width 18 height 18
click at [27, 215] on div at bounding box center [26, 211] width 9 height 9
click at [26, 255] on div at bounding box center [26, 258] width 9 height 9
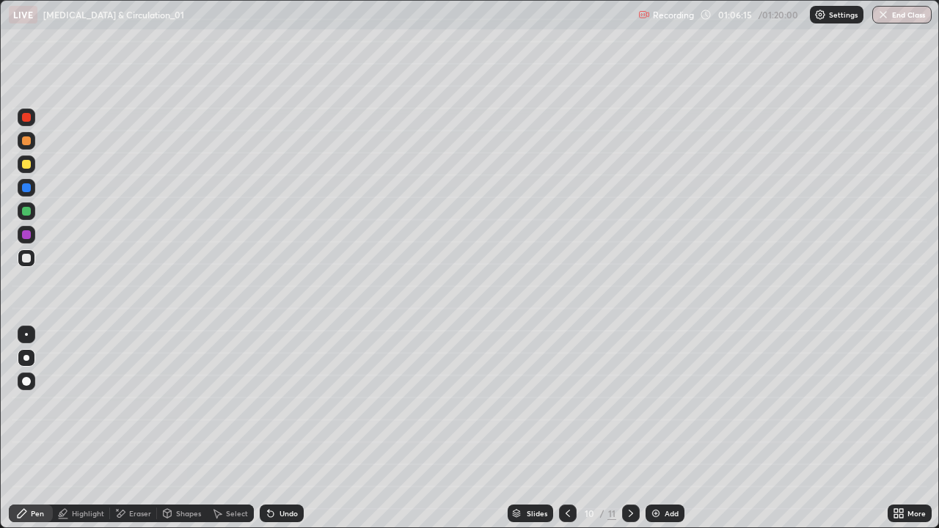
click at [566, 428] on icon at bounding box center [568, 514] width 12 height 12
click at [562, 428] on div at bounding box center [568, 514] width 18 height 18
click at [566, 428] on icon at bounding box center [568, 514] width 12 height 12
click at [627, 428] on icon at bounding box center [631, 514] width 12 height 12
click at [630, 428] on icon at bounding box center [631, 513] width 4 height 7
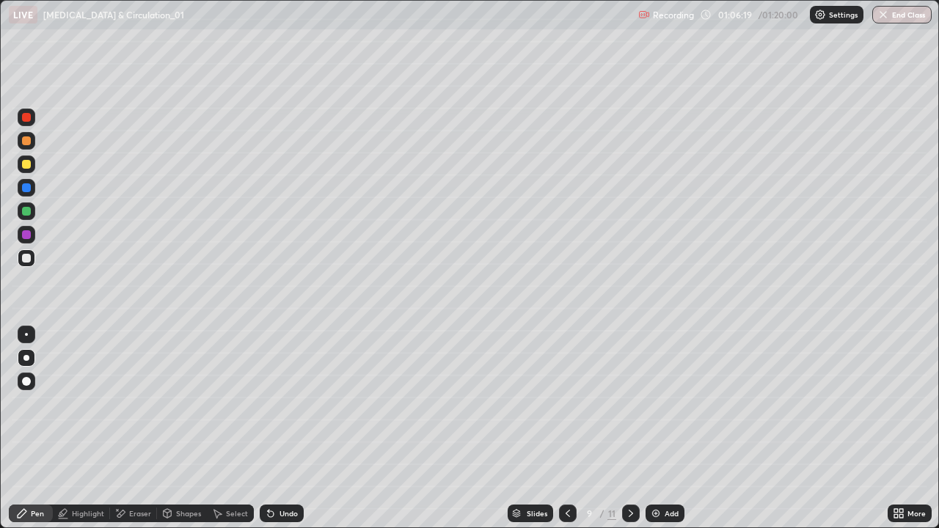
click at [630, 428] on div at bounding box center [631, 514] width 18 height 18
click at [630, 428] on icon at bounding box center [631, 514] width 12 height 12
click at [188, 428] on div "Shapes" at bounding box center [188, 513] width 25 height 7
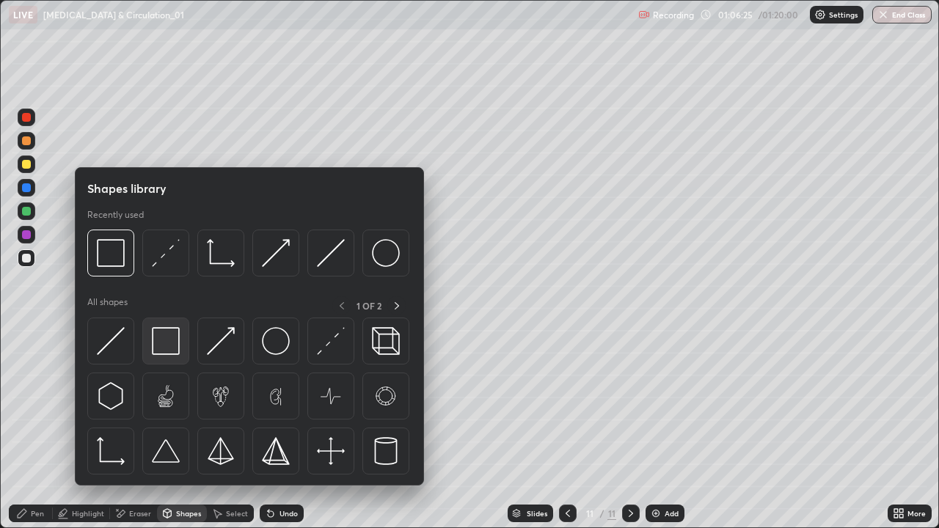
click at [160, 345] on img at bounding box center [166, 341] width 28 height 28
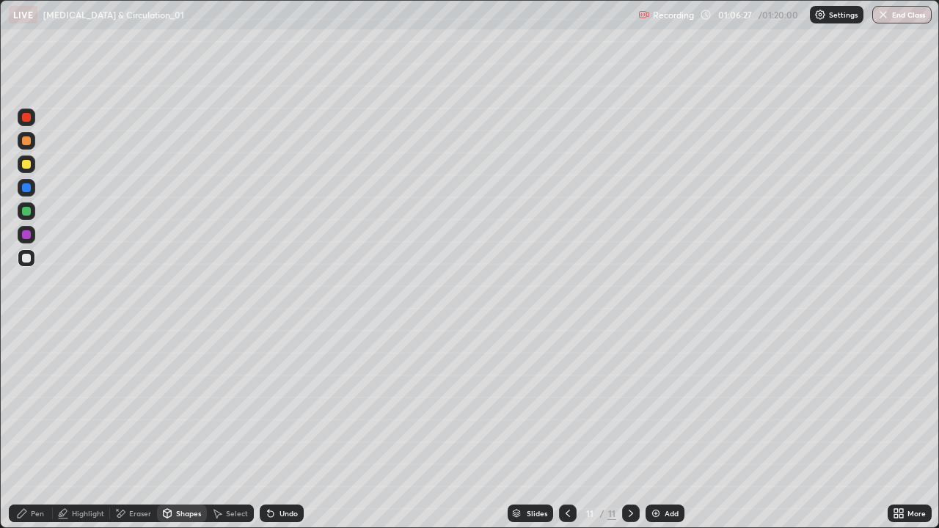
click at [30, 161] on div at bounding box center [26, 164] width 9 height 9
click at [44, 428] on div "Pen" at bounding box center [31, 514] width 44 height 18
click at [26, 261] on div at bounding box center [26, 258] width 9 height 9
click at [25, 219] on div at bounding box center [27, 212] width 18 height 18
click at [22, 257] on div at bounding box center [26, 258] width 9 height 9
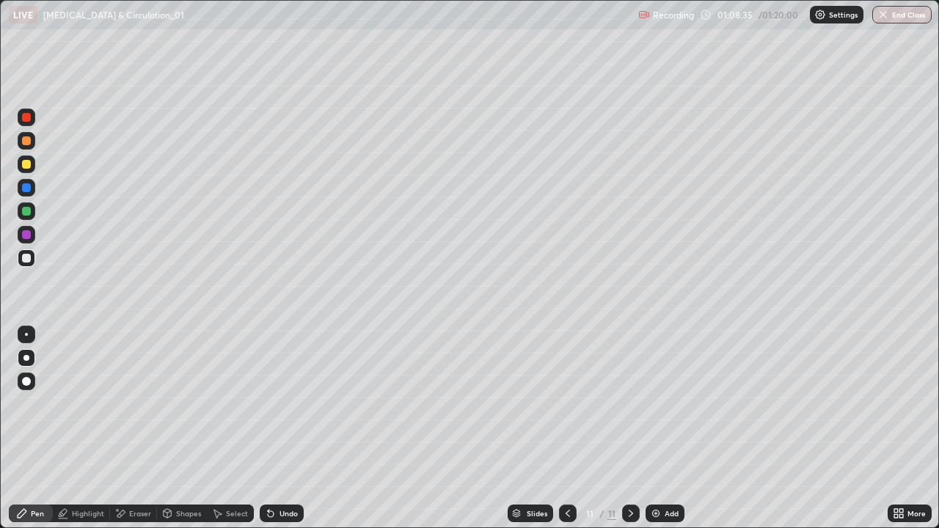
click at [23, 210] on div at bounding box center [26, 211] width 9 height 9
click at [26, 260] on div at bounding box center [26, 258] width 9 height 9
click at [25, 237] on div at bounding box center [26, 234] width 9 height 9
click at [26, 260] on div at bounding box center [26, 258] width 9 height 9
click at [25, 260] on div at bounding box center [26, 258] width 9 height 9
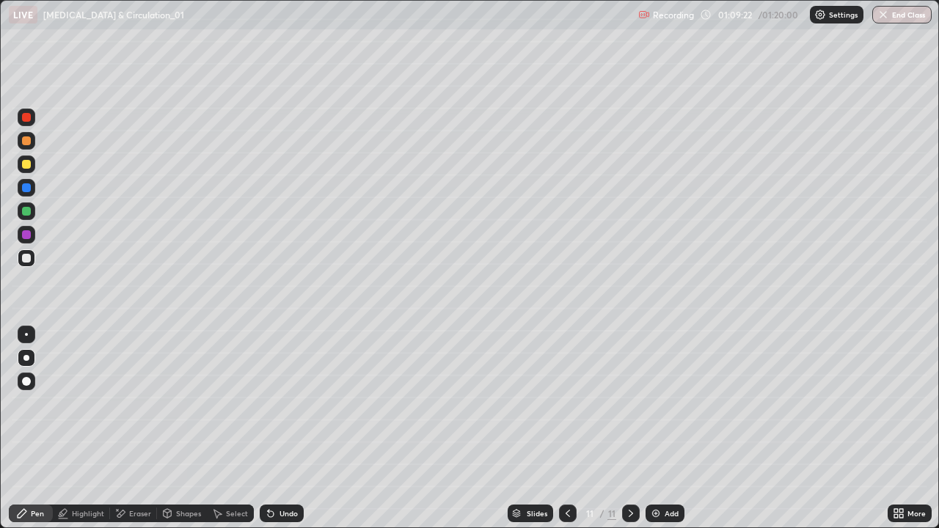
click at [29, 167] on div at bounding box center [26, 164] width 9 height 9
click at [659, 428] on img at bounding box center [656, 514] width 12 height 12
click at [29, 258] on div at bounding box center [26, 258] width 9 height 9
click at [178, 428] on div "Shapes" at bounding box center [188, 513] width 25 height 7
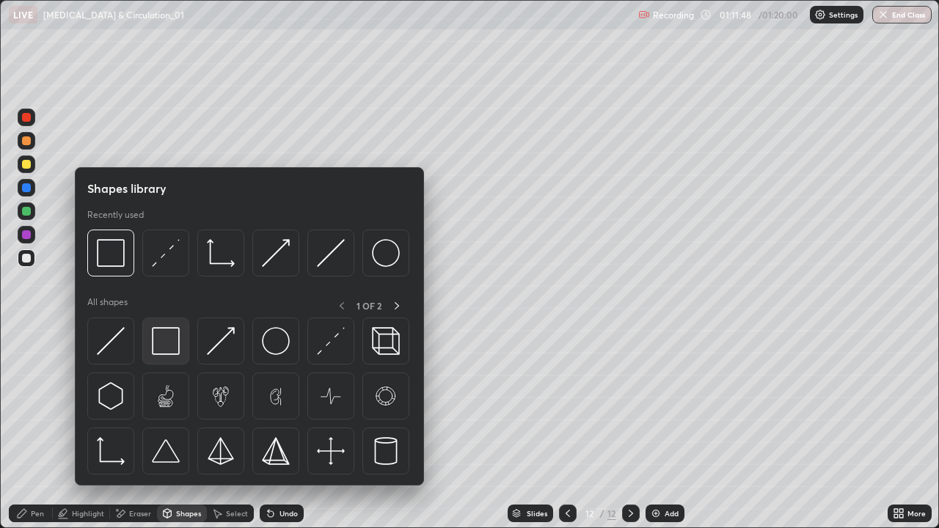
click at [164, 346] on img at bounding box center [166, 341] width 28 height 28
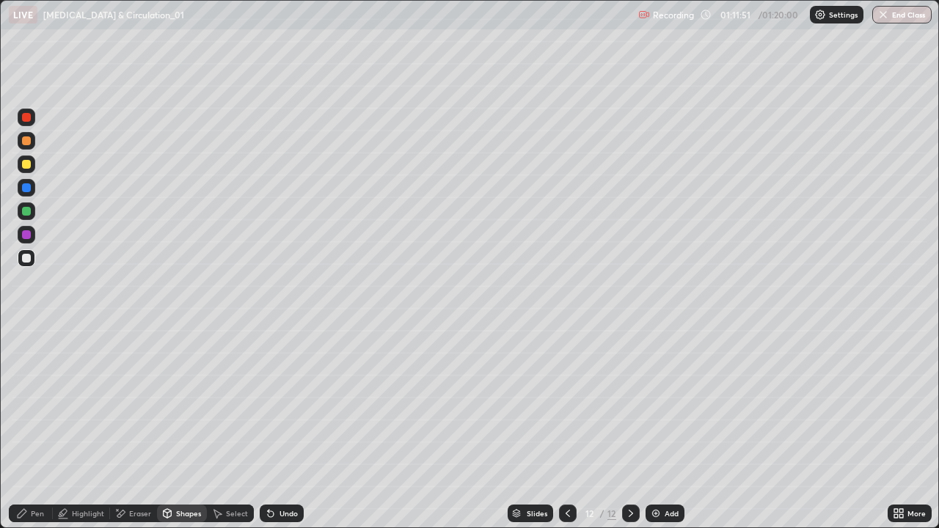
click at [32, 216] on div at bounding box center [27, 212] width 18 height 18
click at [34, 428] on div "Pen" at bounding box center [37, 513] width 13 height 7
click at [29, 260] on div at bounding box center [26, 258] width 9 height 9
click at [26, 165] on div at bounding box center [26, 164] width 9 height 9
click at [23, 260] on div at bounding box center [26, 258] width 9 height 9
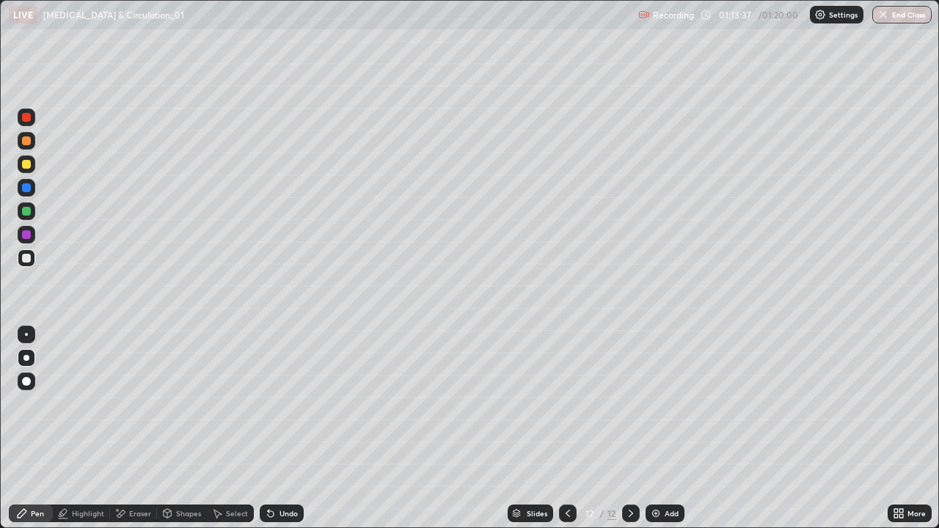
click at [25, 209] on div at bounding box center [26, 211] width 9 height 9
click at [25, 164] on div at bounding box center [26, 164] width 9 height 9
click at [29, 257] on div at bounding box center [26, 258] width 9 height 9
click at [26, 167] on div at bounding box center [26, 164] width 9 height 9
click at [32, 137] on div at bounding box center [27, 141] width 18 height 18
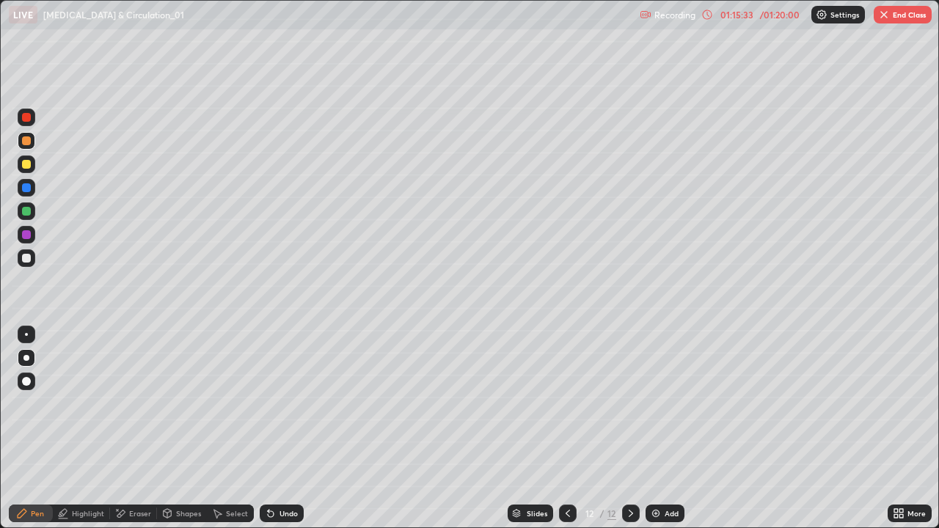
click at [26, 264] on div at bounding box center [27, 258] width 18 height 18
click at [26, 213] on div at bounding box center [26, 211] width 9 height 9
click at [908, 428] on div "More" at bounding box center [910, 513] width 44 height 29
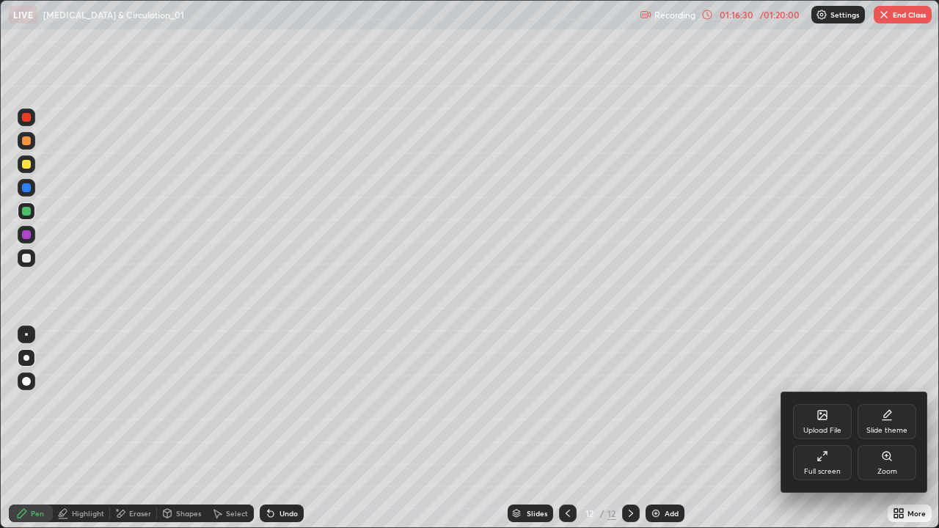
click at [895, 428] on div at bounding box center [469, 264] width 939 height 528
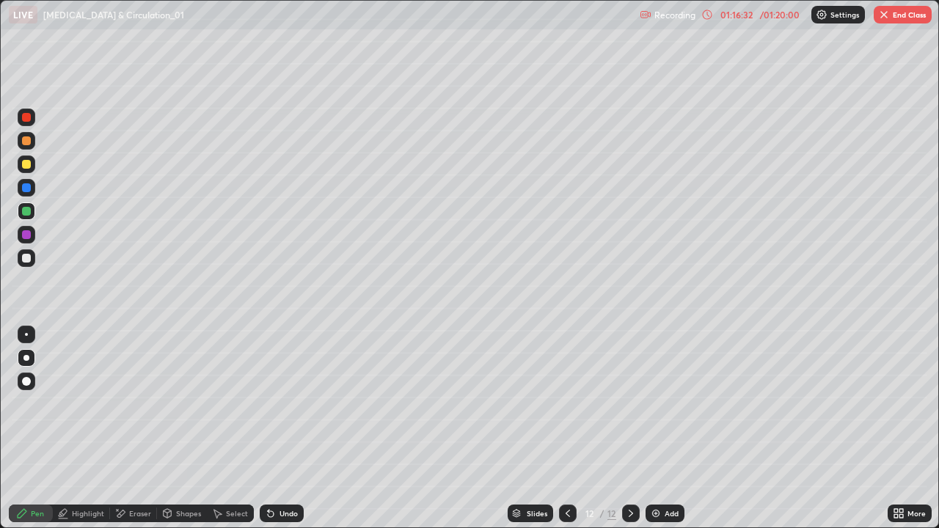
click at [905, 428] on div "More" at bounding box center [910, 514] width 44 height 18
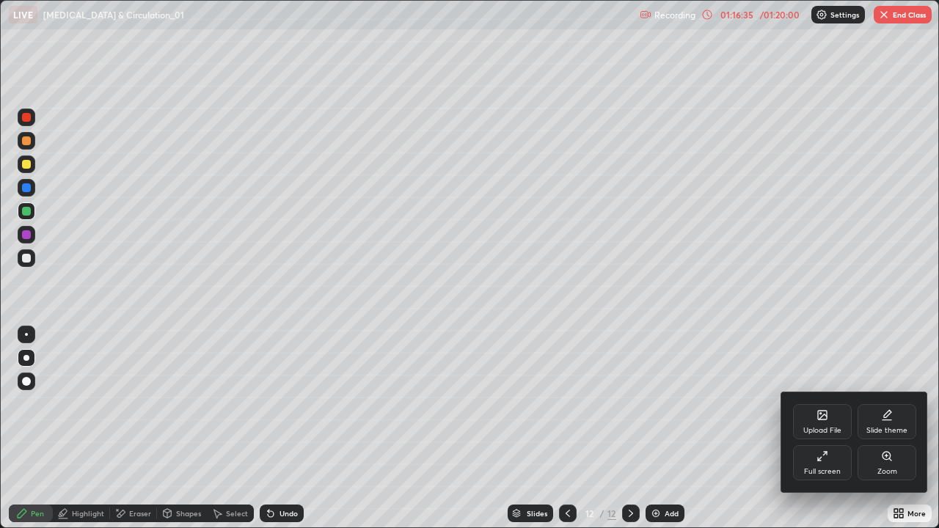
click at [28, 235] on div at bounding box center [469, 264] width 939 height 528
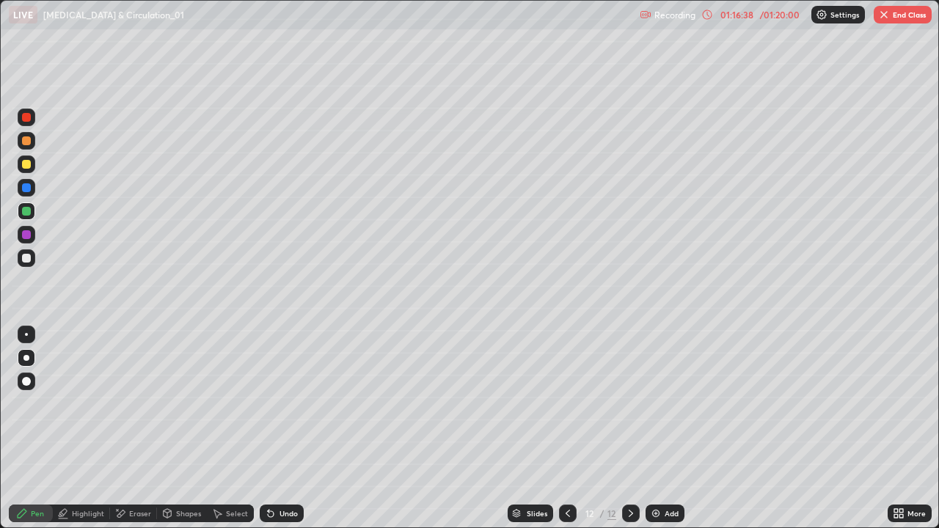
click at [172, 428] on div "Shapes" at bounding box center [182, 514] width 50 height 18
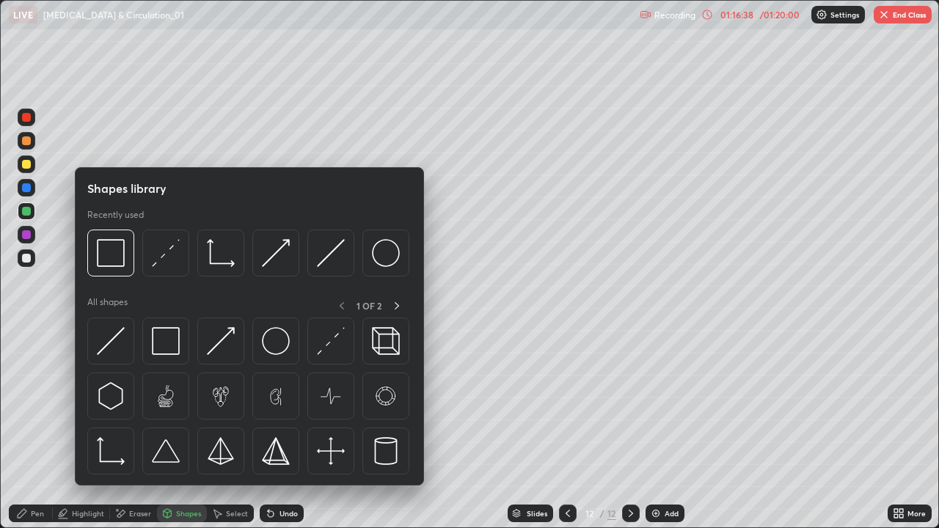
click at [161, 348] on img at bounding box center [166, 341] width 28 height 28
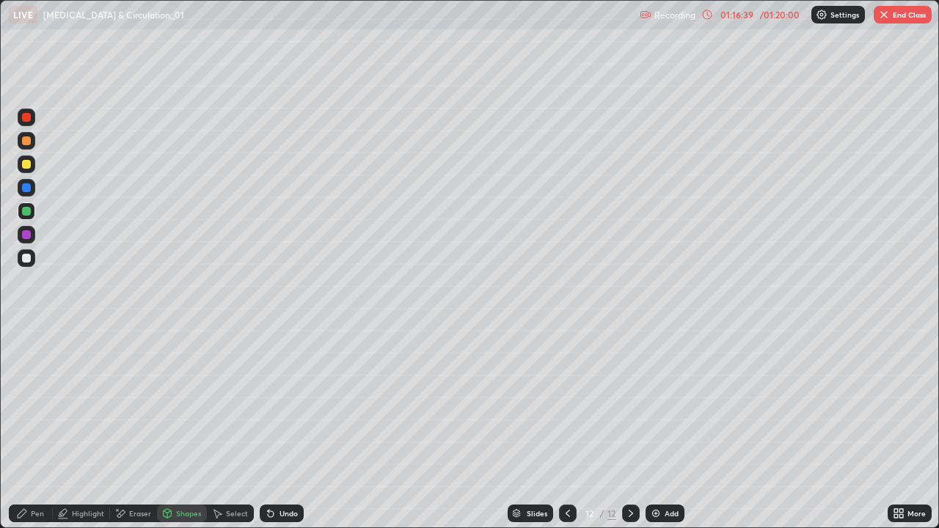
click at [29, 258] on div at bounding box center [26, 258] width 9 height 9
click at [28, 428] on div "Pen" at bounding box center [31, 514] width 44 height 18
click at [568, 428] on icon at bounding box center [568, 514] width 12 height 12
click at [566, 428] on icon at bounding box center [568, 514] width 12 height 12
click at [564, 428] on icon at bounding box center [568, 514] width 12 height 12
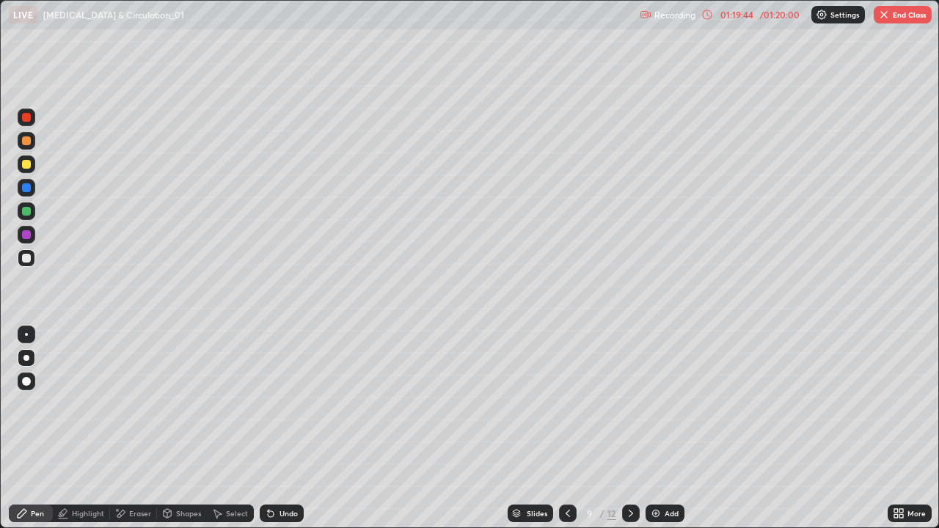
click at [629, 428] on icon at bounding box center [631, 514] width 12 height 12
click at [630, 428] on icon at bounding box center [631, 514] width 12 height 12
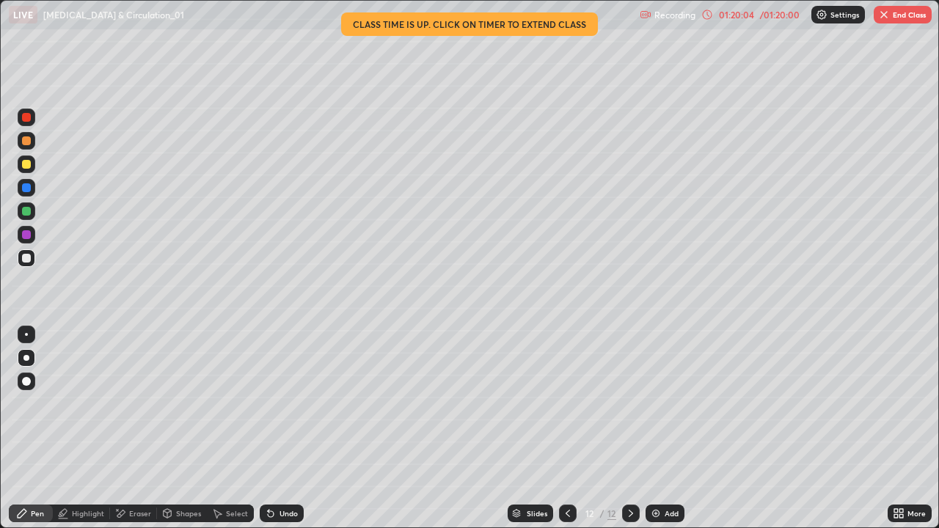
click at [564, 428] on icon at bounding box center [568, 514] width 12 height 12
click at [566, 428] on icon at bounding box center [568, 514] width 12 height 12
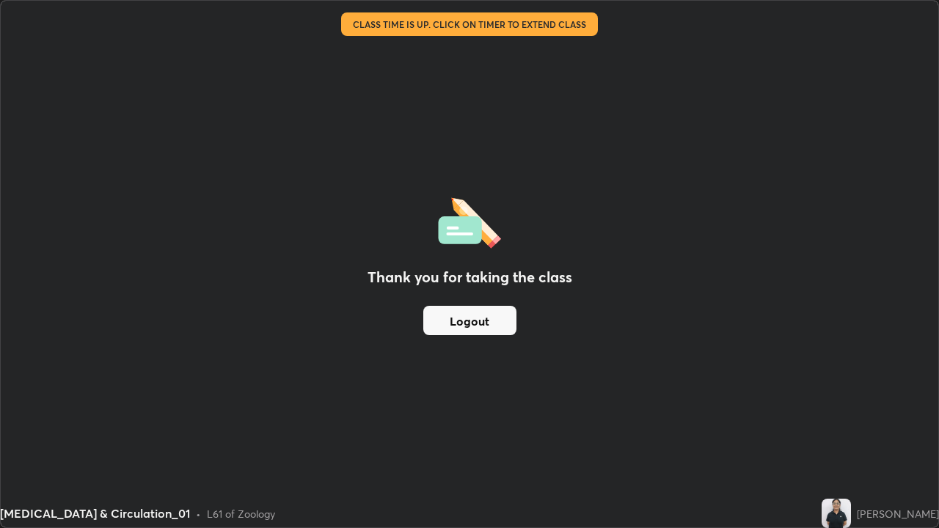
click at [495, 321] on button "Logout" at bounding box center [469, 320] width 93 height 29
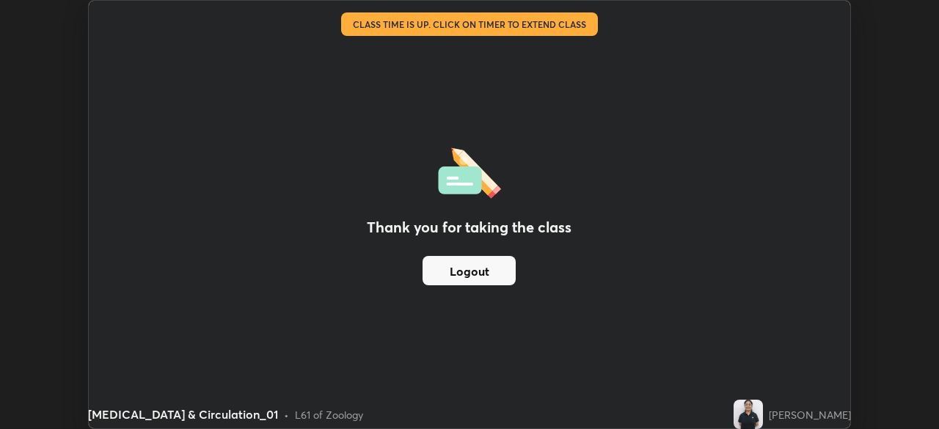
scroll to position [72943, 72434]
